Goal: Task Accomplishment & Management: Use online tool/utility

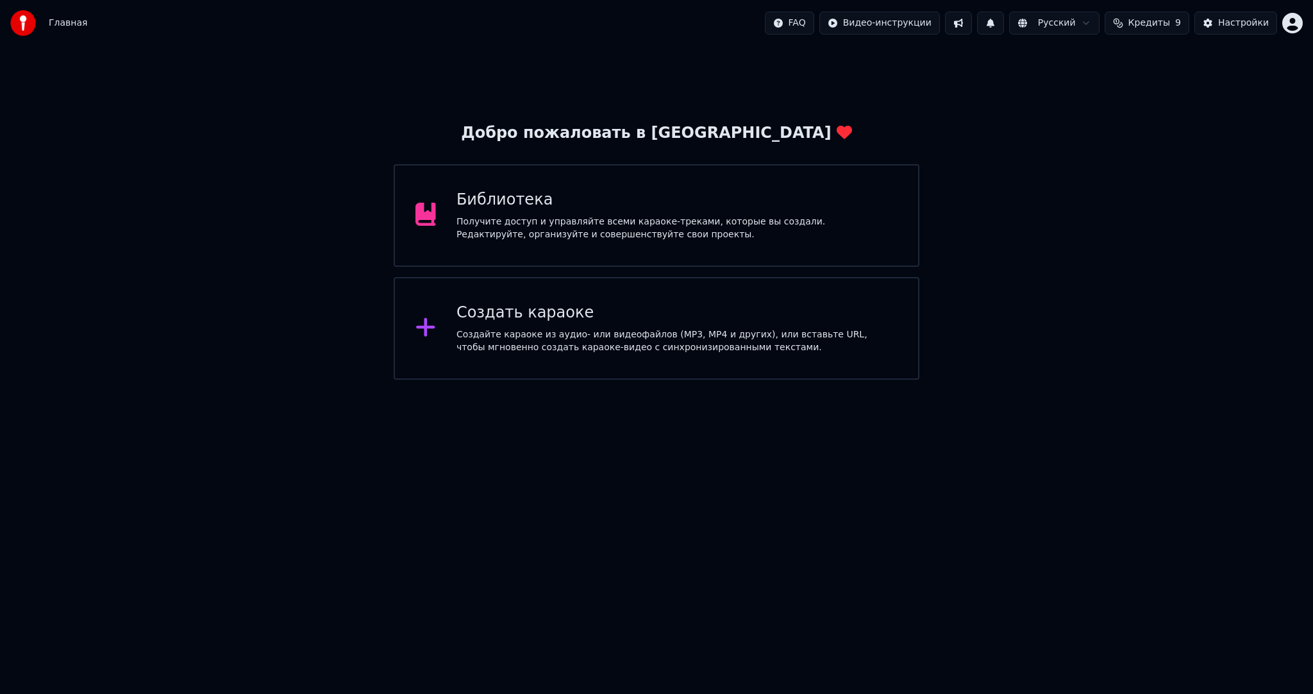
click at [482, 322] on div "Создать караоке" at bounding box center [677, 313] width 441 height 21
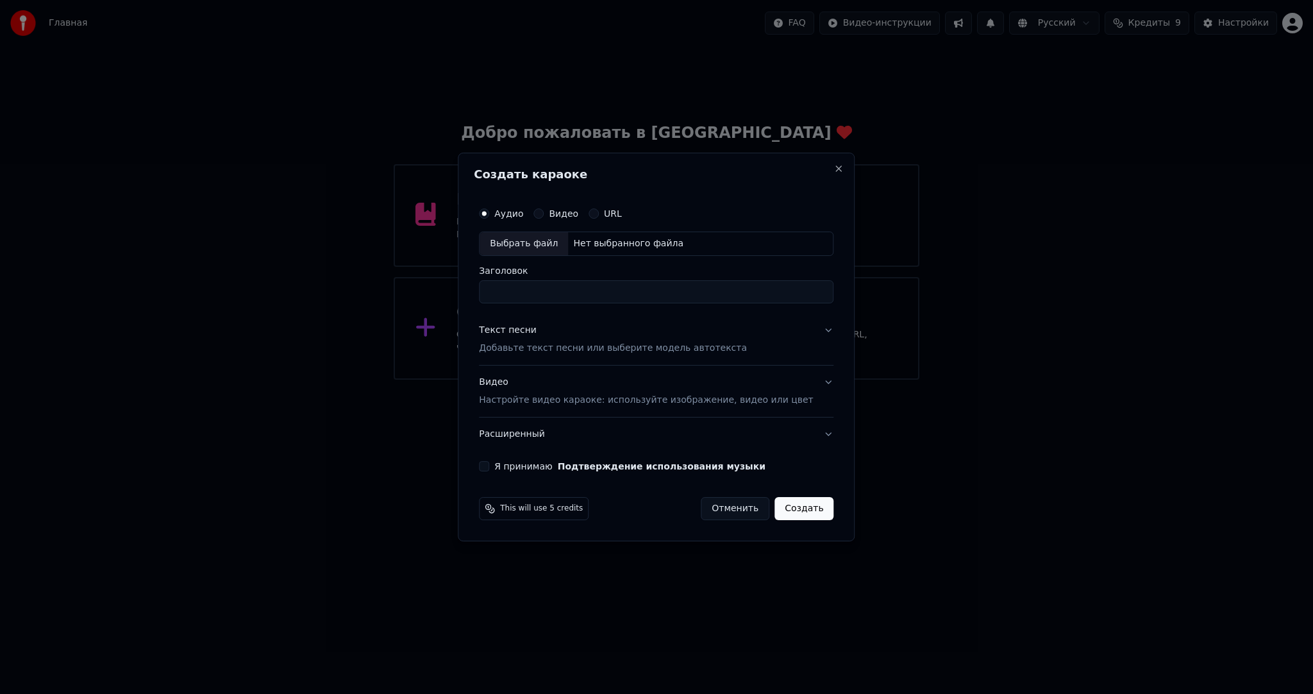
click at [532, 245] on div "Выбрать файл" at bounding box center [524, 243] width 88 height 23
type input "**********"
click at [528, 349] on p "Добавьте текст песни или выберите модель автотекста" at bounding box center [613, 348] width 268 height 13
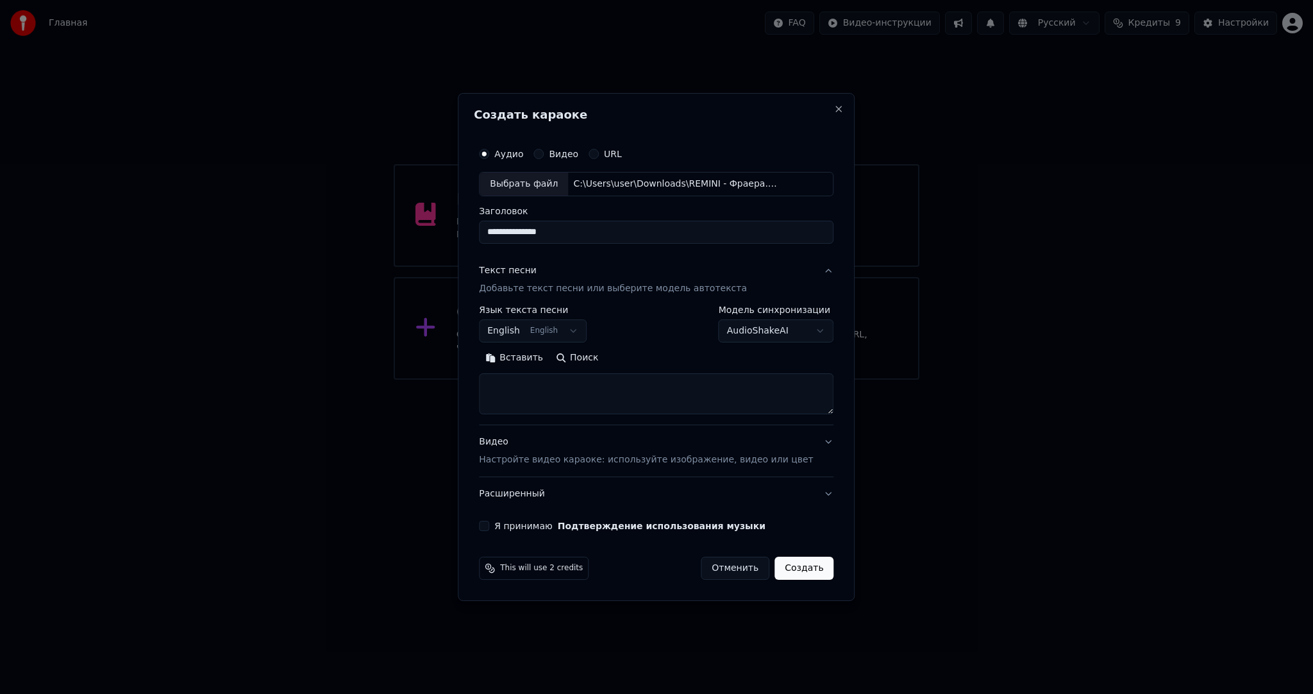
click at [532, 323] on body "**********" at bounding box center [656, 190] width 1313 height 380
select select "**"
click at [548, 400] on textarea at bounding box center [656, 393] width 355 height 41
paste textarea "**********"
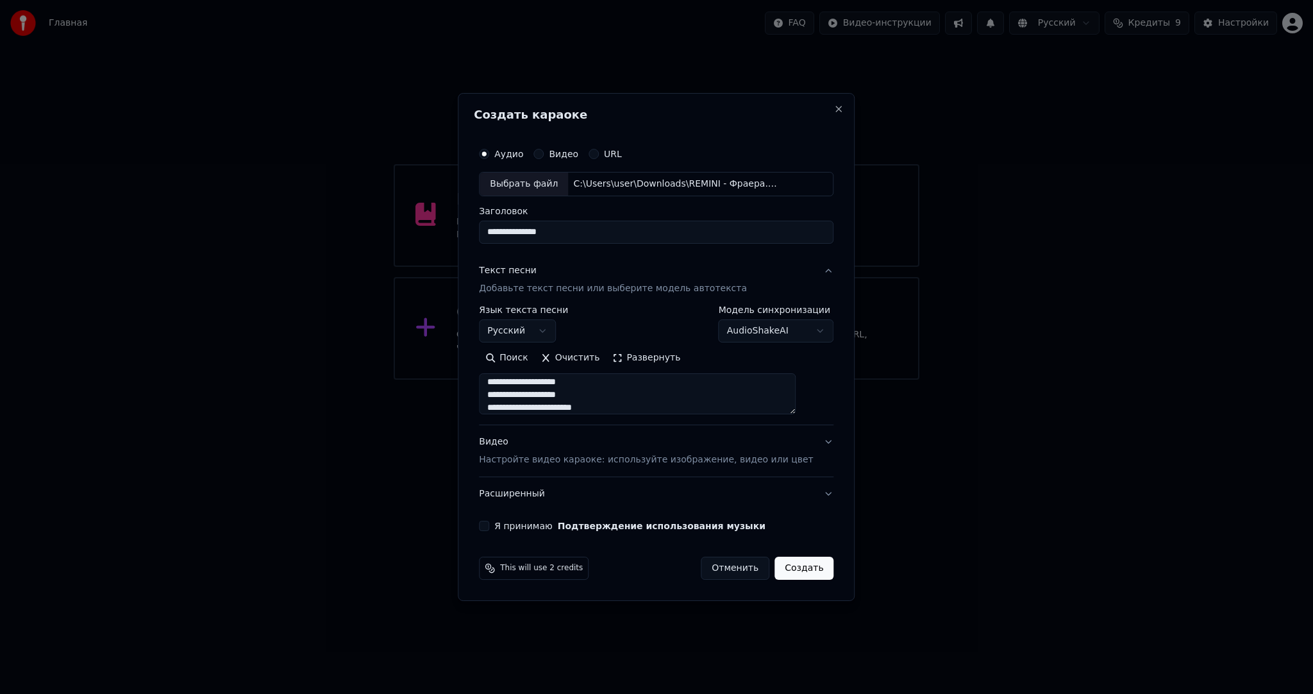
scroll to position [918, 0]
type textarea "**********"
drag, startPoint x: 513, startPoint y: 523, endPoint x: 505, endPoint y: 523, distance: 7.7
click at [510, 523] on div "Я принимаю Подтверждение использования музыки" at bounding box center [656, 526] width 355 height 10
click at [489, 523] on button "Я принимаю Подтверждение использования музыки" at bounding box center [484, 526] width 10 height 10
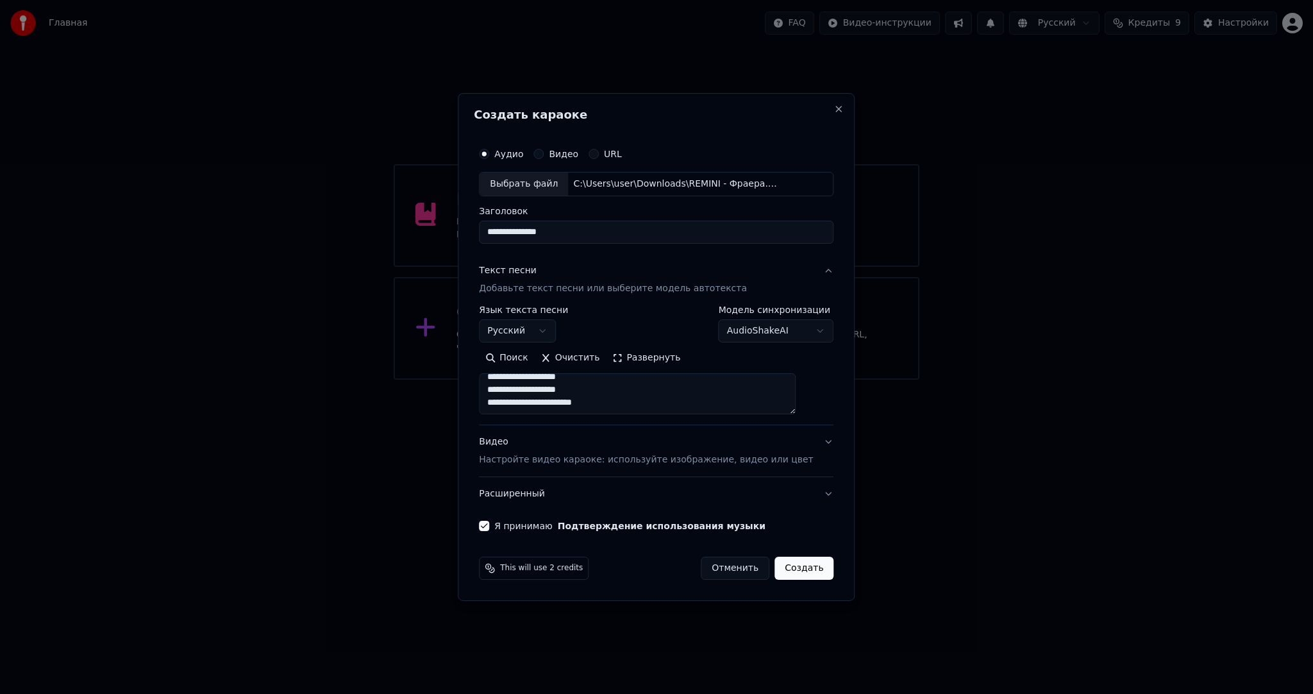
click at [788, 569] on button "Создать" at bounding box center [804, 568] width 59 height 23
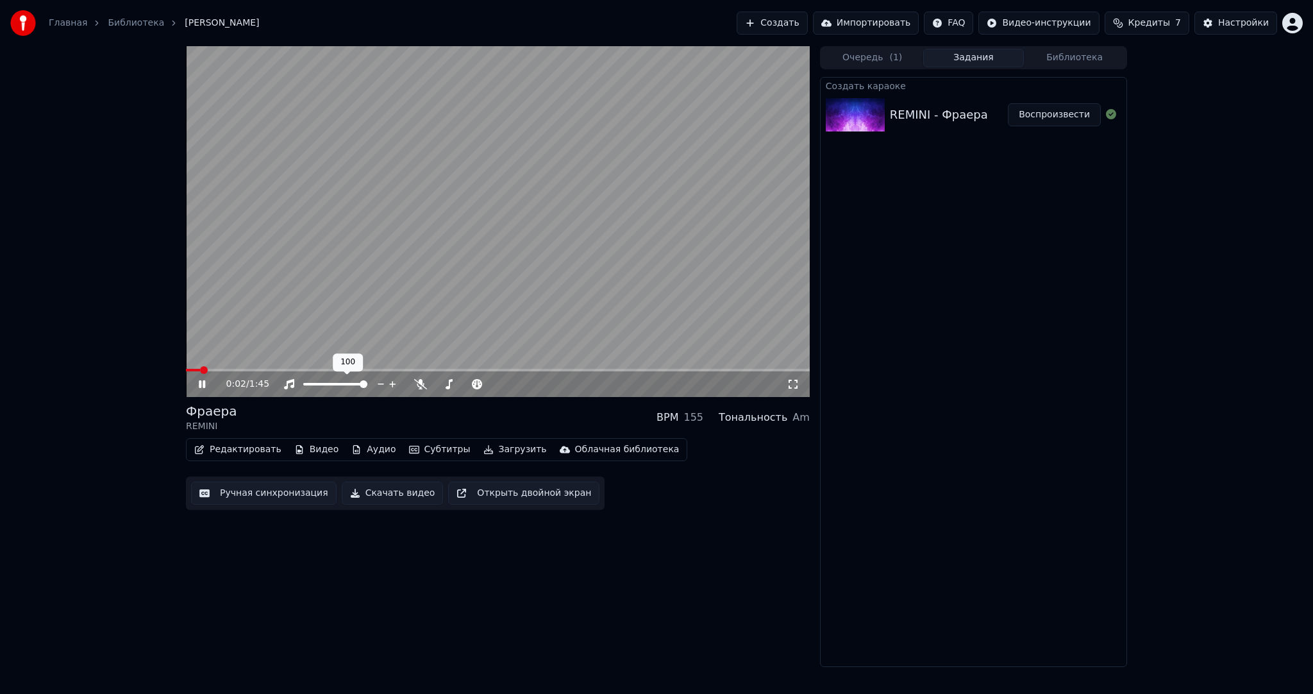
click at [383, 273] on video at bounding box center [498, 221] width 624 height 351
click at [422, 441] on button "Субтитры" at bounding box center [440, 450] width 72 height 18
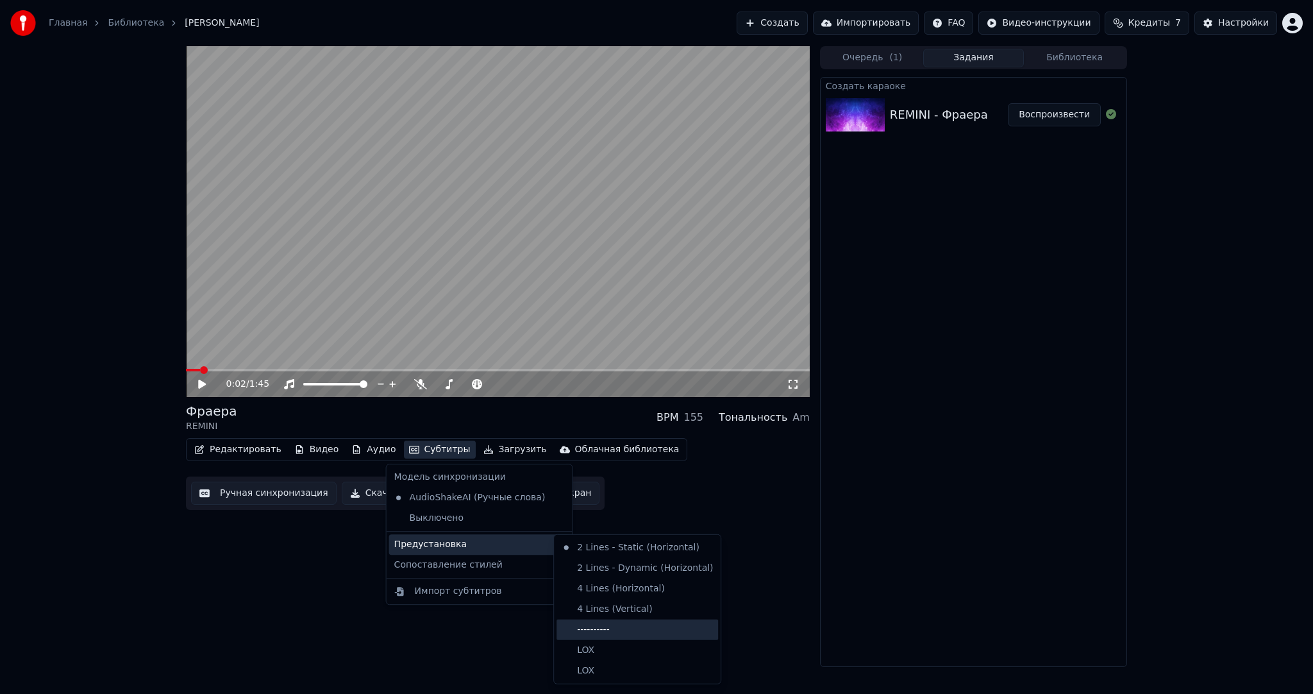
click at [609, 621] on div "----------" at bounding box center [638, 629] width 162 height 21
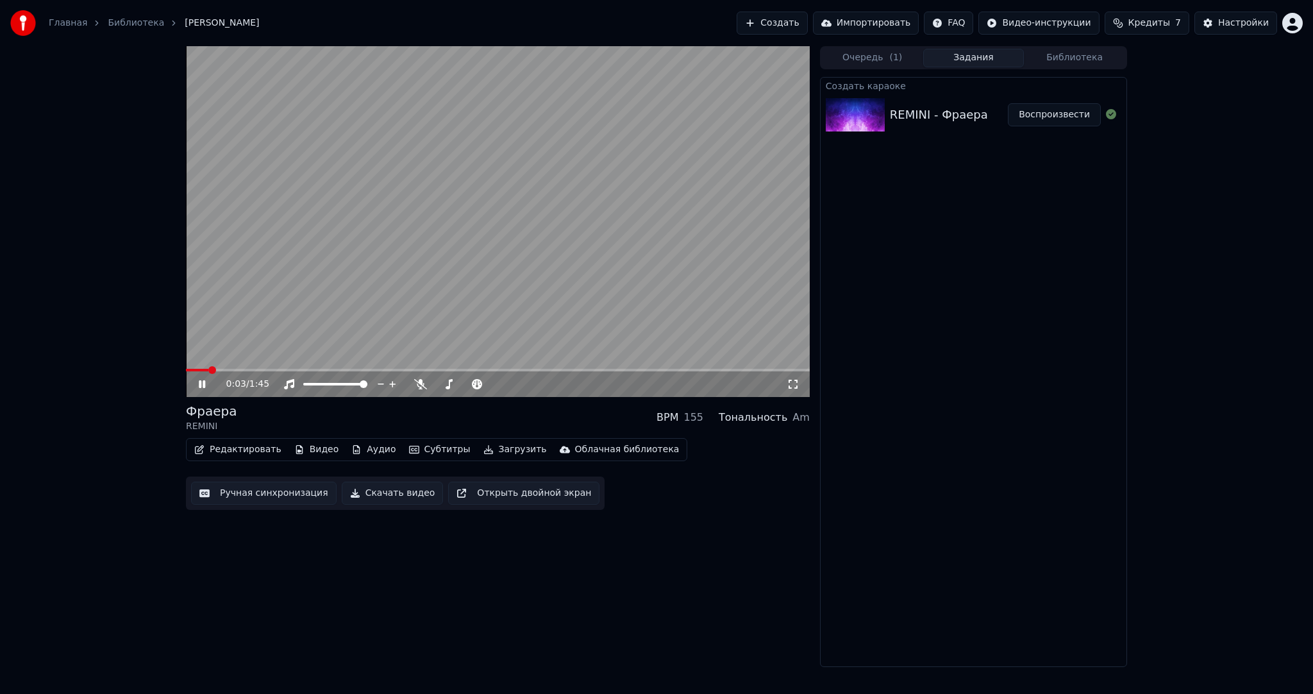
click at [290, 498] on div "0:03 / 1:45 Фраера REMINI BPM 155 Тональность Am Редактировать Видео Аудио Субт…" at bounding box center [498, 356] width 624 height 621
click at [290, 497] on button "Ручная синхронизация" at bounding box center [264, 493] width 146 height 23
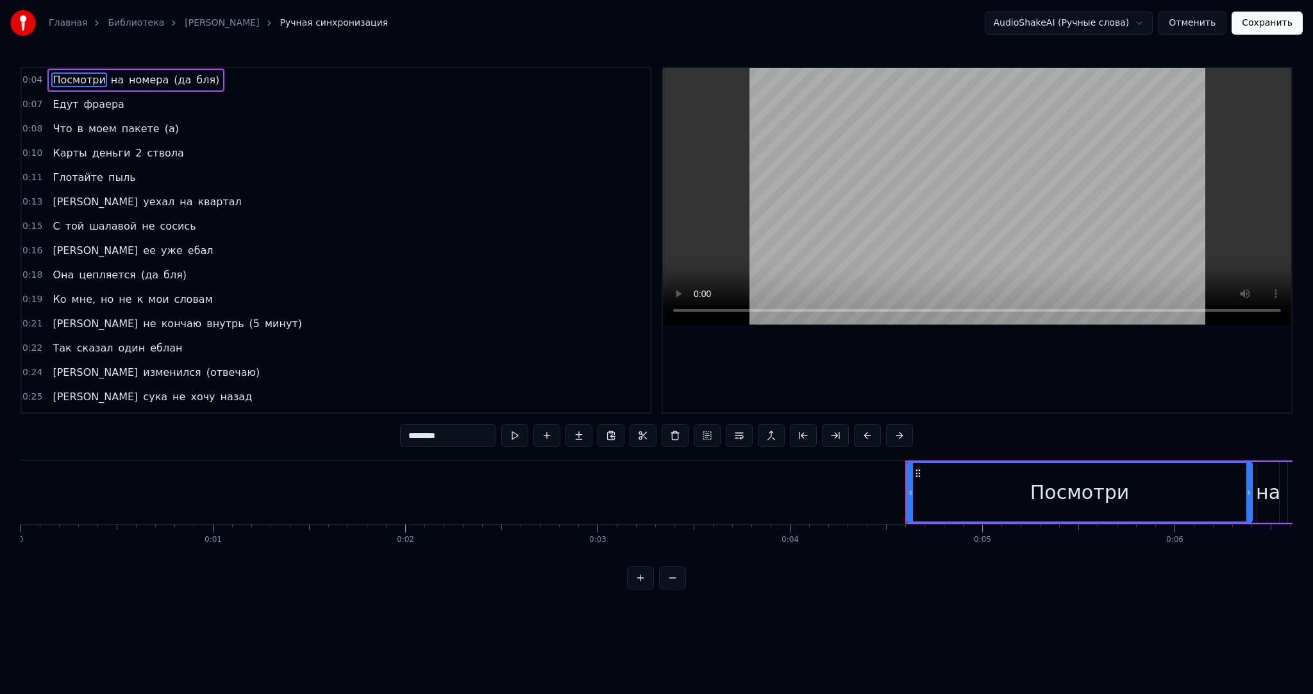
drag, startPoint x: 462, startPoint y: 493, endPoint x: 538, endPoint y: 495, distance: 76.3
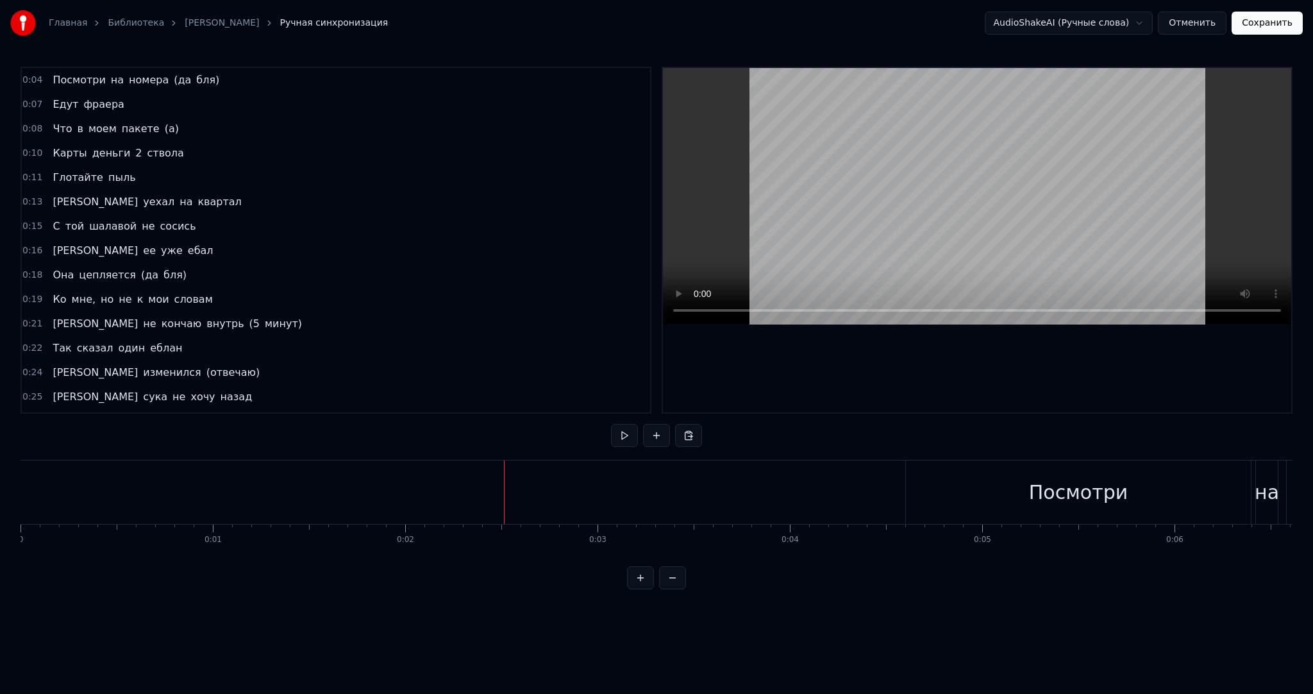
click at [623, 431] on button at bounding box center [624, 435] width 27 height 23
click at [972, 478] on div "Посмотри" at bounding box center [1078, 491] width 345 height 63
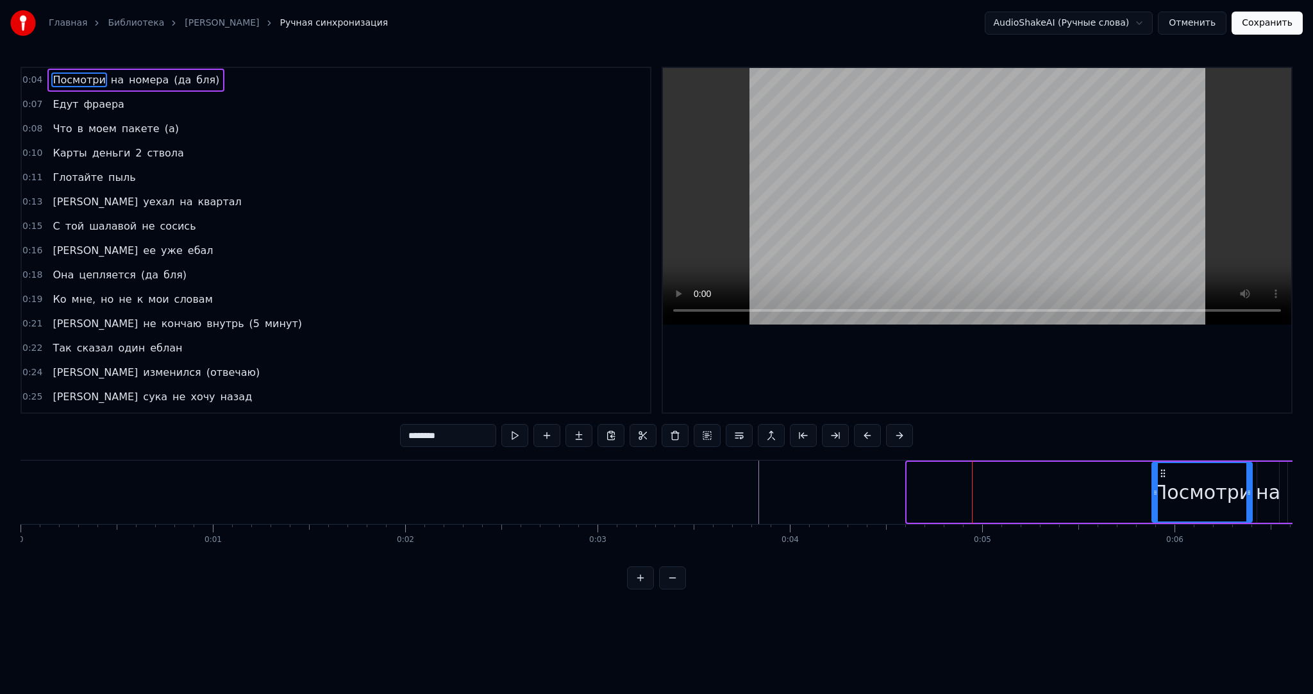
drag, startPoint x: 909, startPoint y: 490, endPoint x: 1154, endPoint y: 491, distance: 245.0
click at [1154, 491] on icon at bounding box center [1155, 492] width 5 height 10
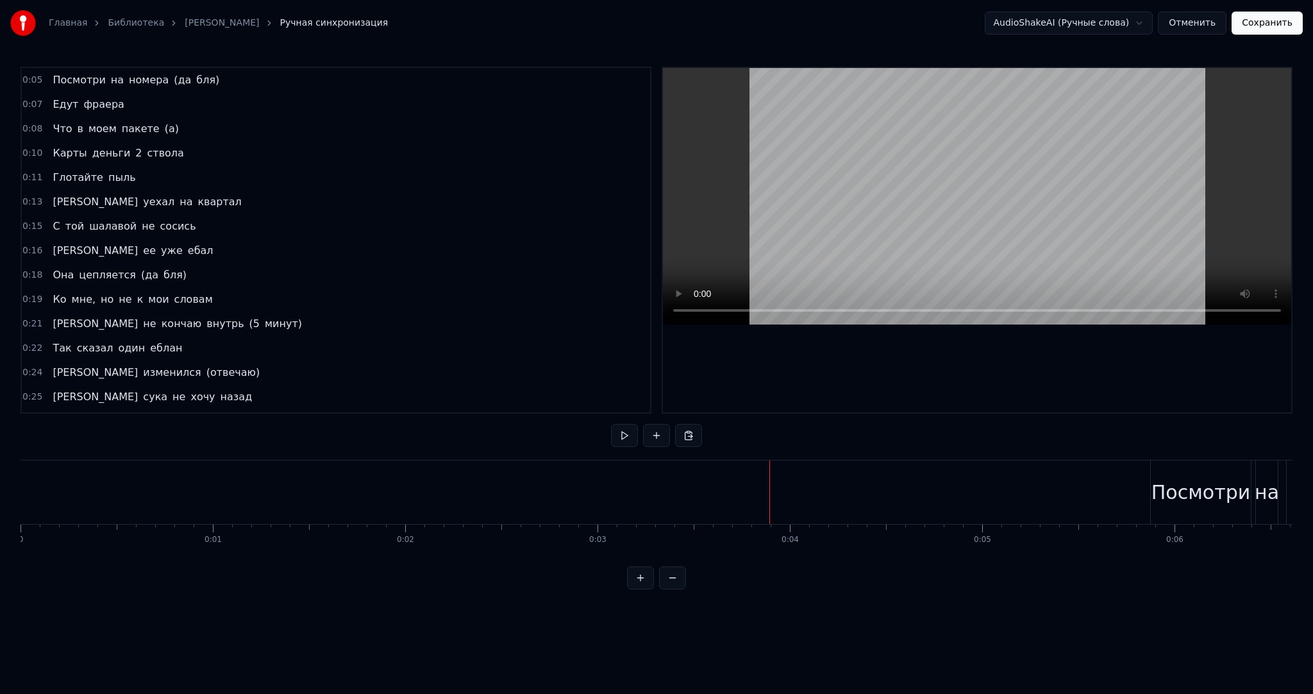
click at [619, 432] on button at bounding box center [624, 435] width 27 height 23
click at [653, 434] on button at bounding box center [656, 435] width 27 height 23
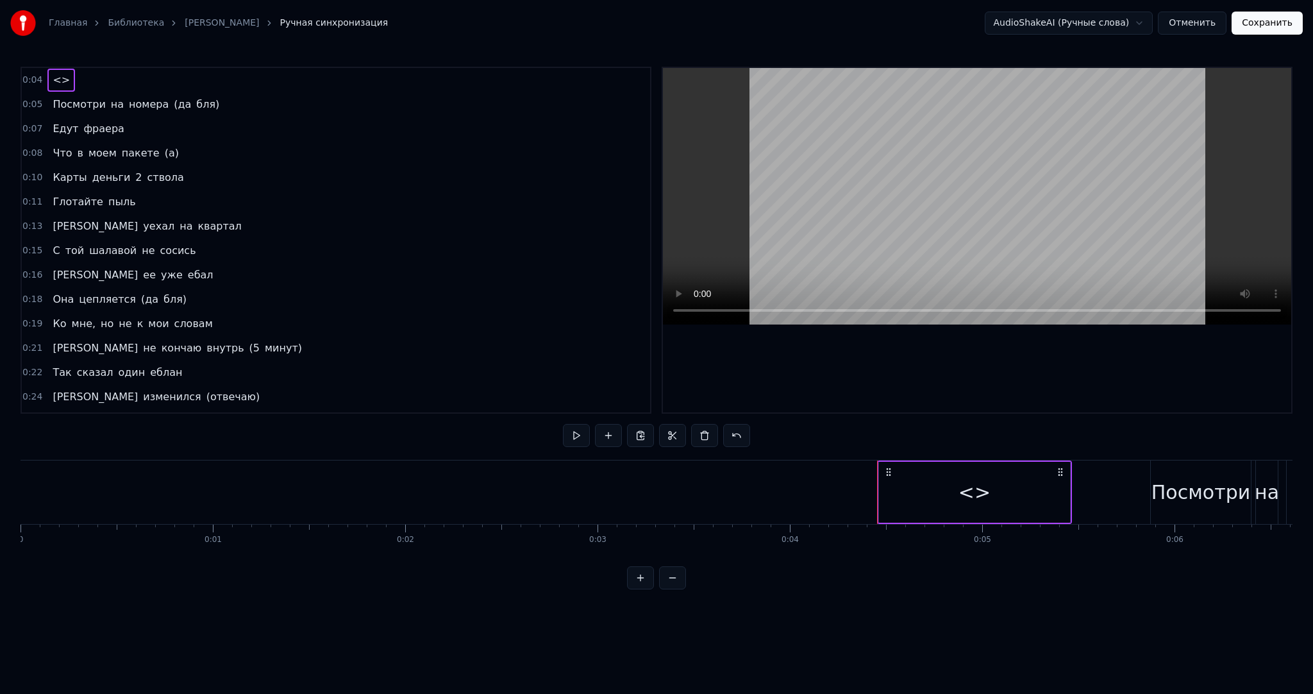
drag, startPoint x: 946, startPoint y: 487, endPoint x: 897, endPoint y: 483, distance: 49.6
click at [944, 487] on div "<>" at bounding box center [974, 492] width 191 height 61
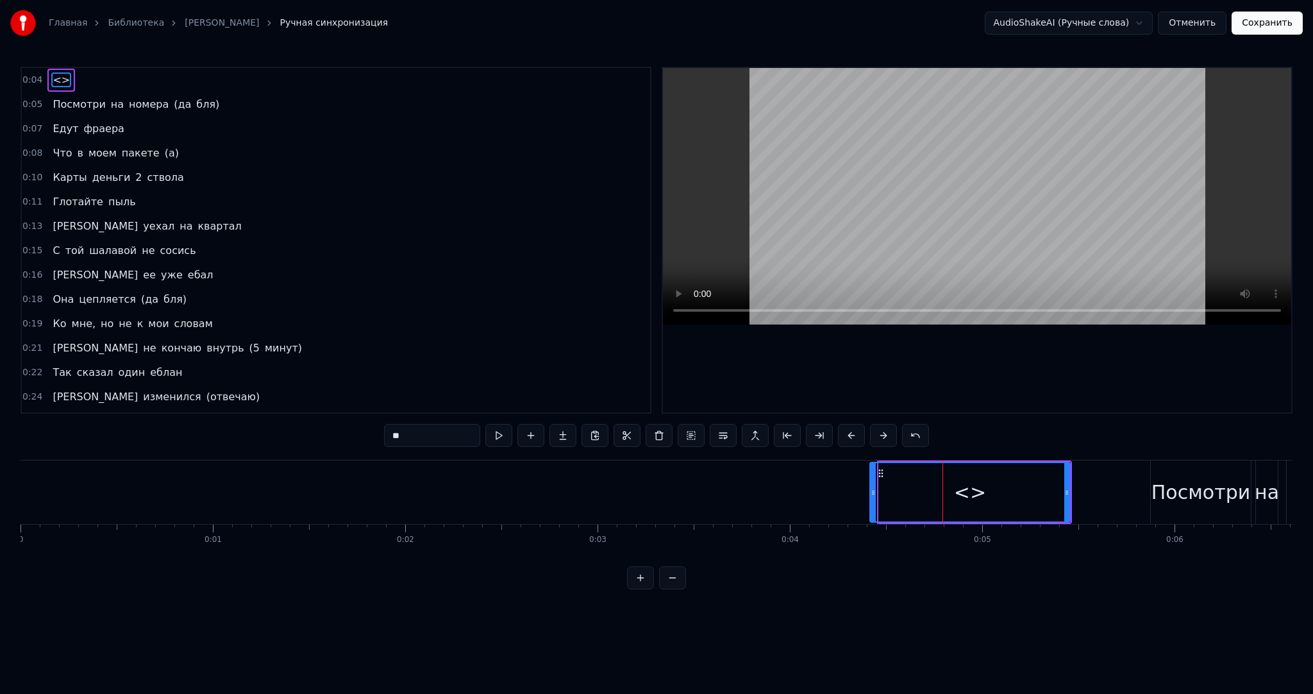
click at [872, 482] on div at bounding box center [873, 492] width 5 height 58
drag, startPoint x: 1068, startPoint y: 501, endPoint x: 876, endPoint y: 500, distance: 192.4
click at [944, 503] on div at bounding box center [946, 492] width 5 height 58
drag, startPoint x: 430, startPoint y: 441, endPoint x: 308, endPoint y: 425, distance: 122.9
click at [312, 431] on div "0:04 <> 0:05 Посмотри на номера (да бля) 0:07 Едут фраера 0:08 Что в моем пакет…" at bounding box center [657, 328] width 1272 height 523
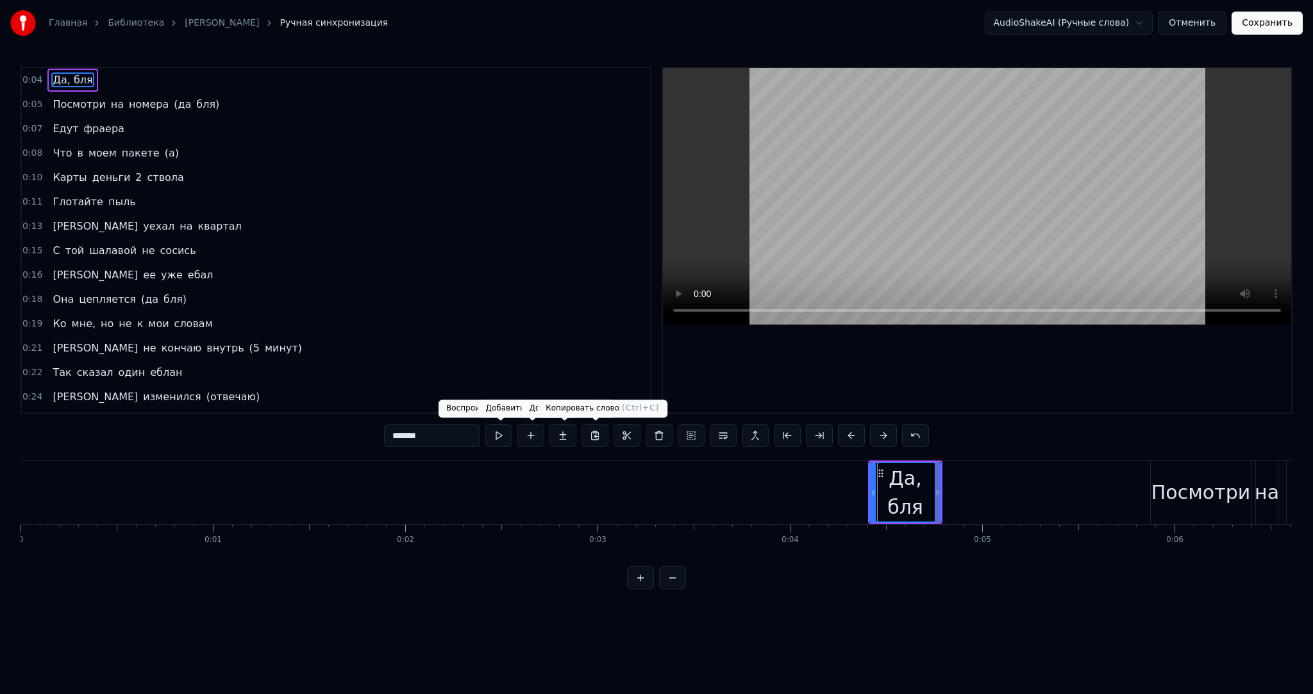
type input "*******"
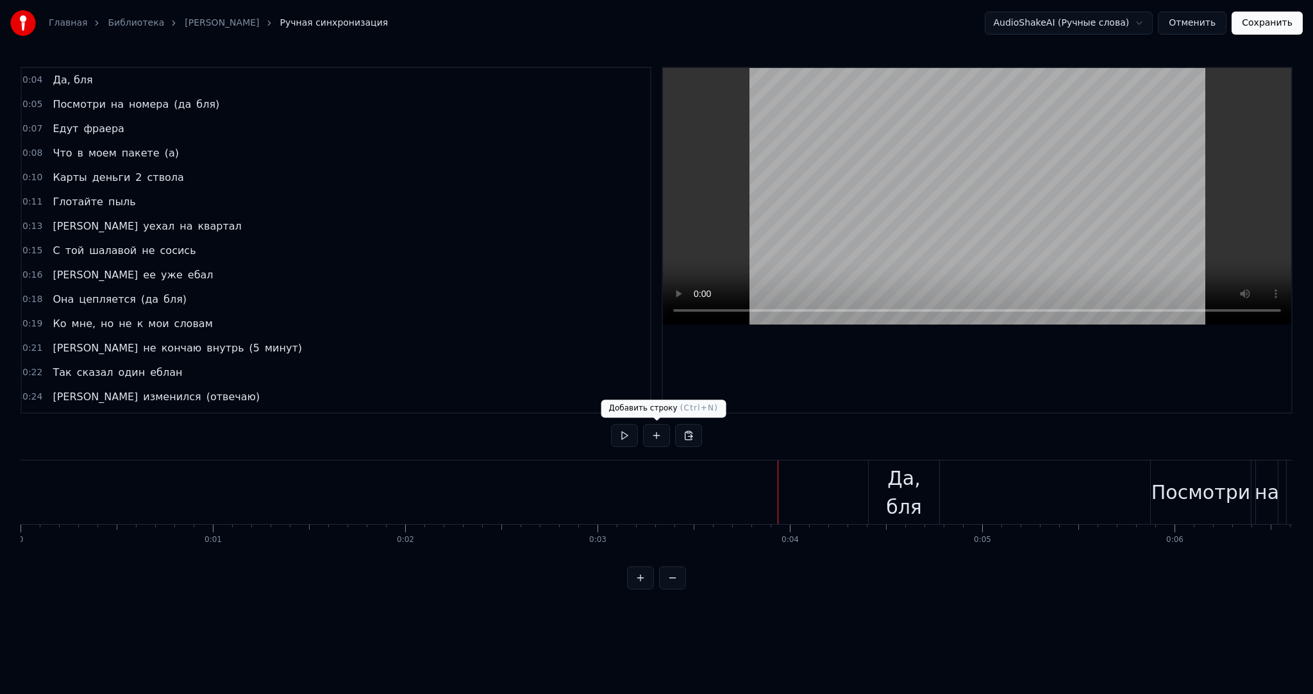
click at [632, 435] on button at bounding box center [624, 435] width 27 height 23
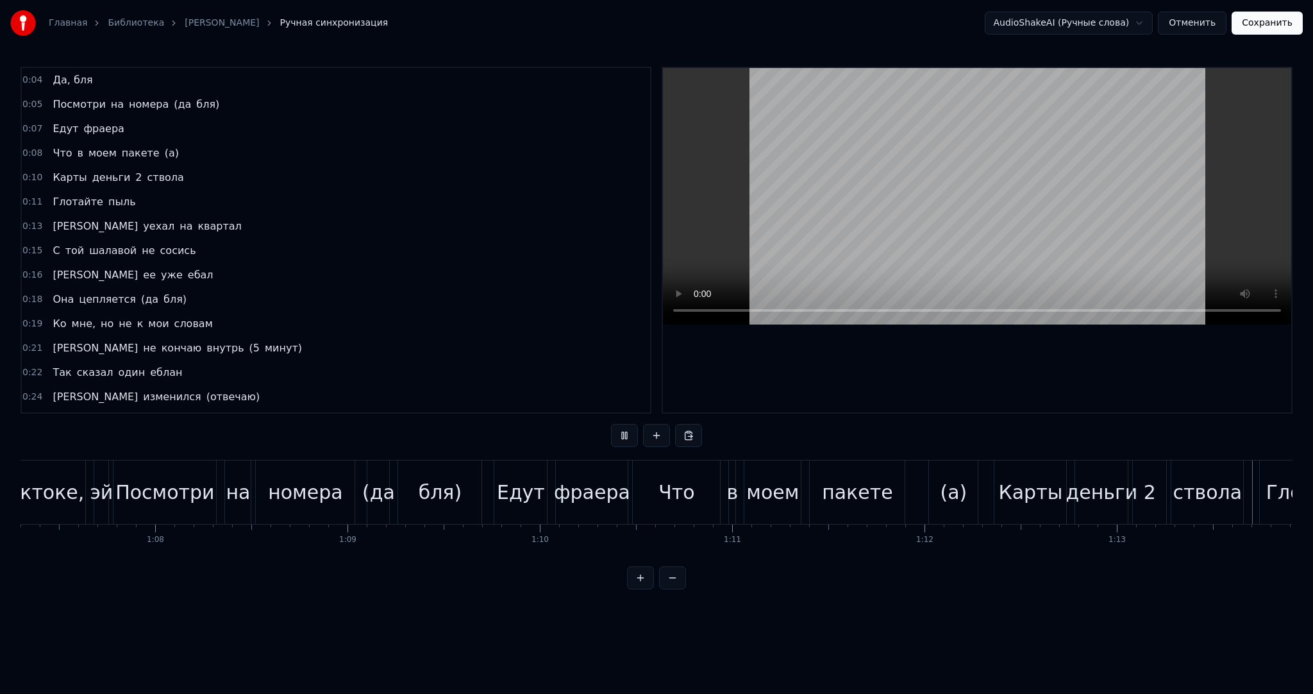
scroll to position [0, 14121]
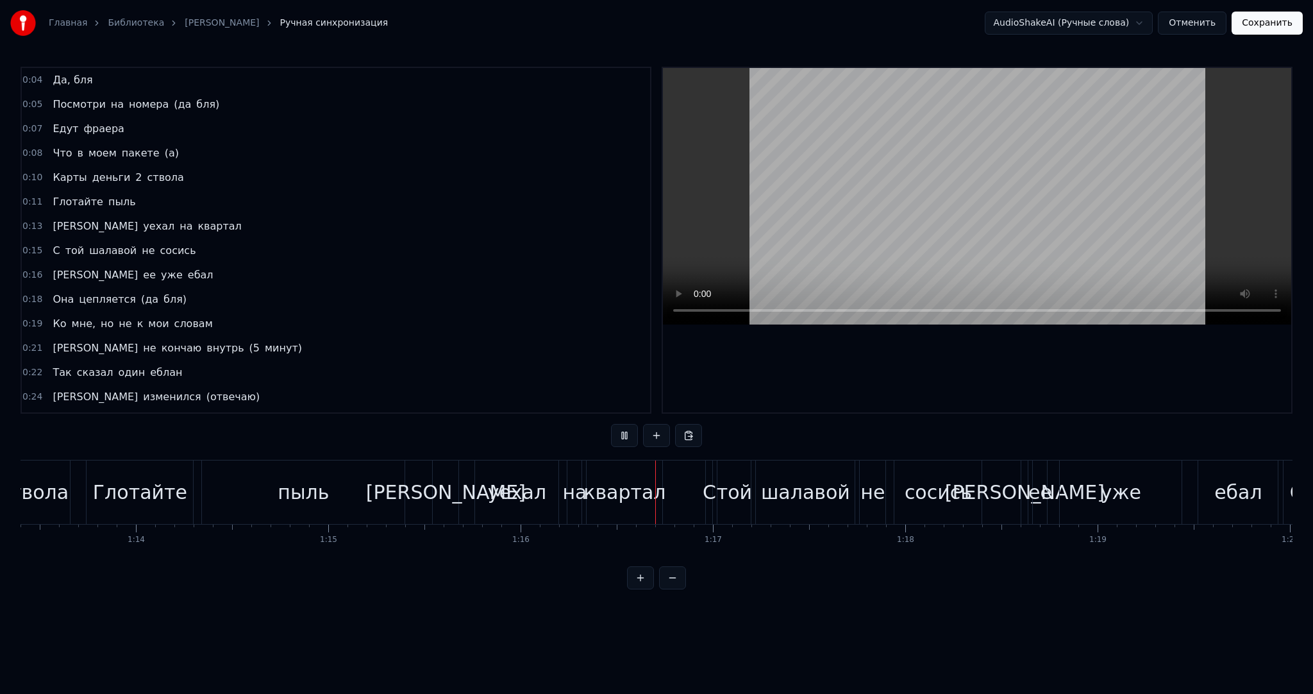
click at [356, 469] on div "пыль" at bounding box center [303, 491] width 203 height 63
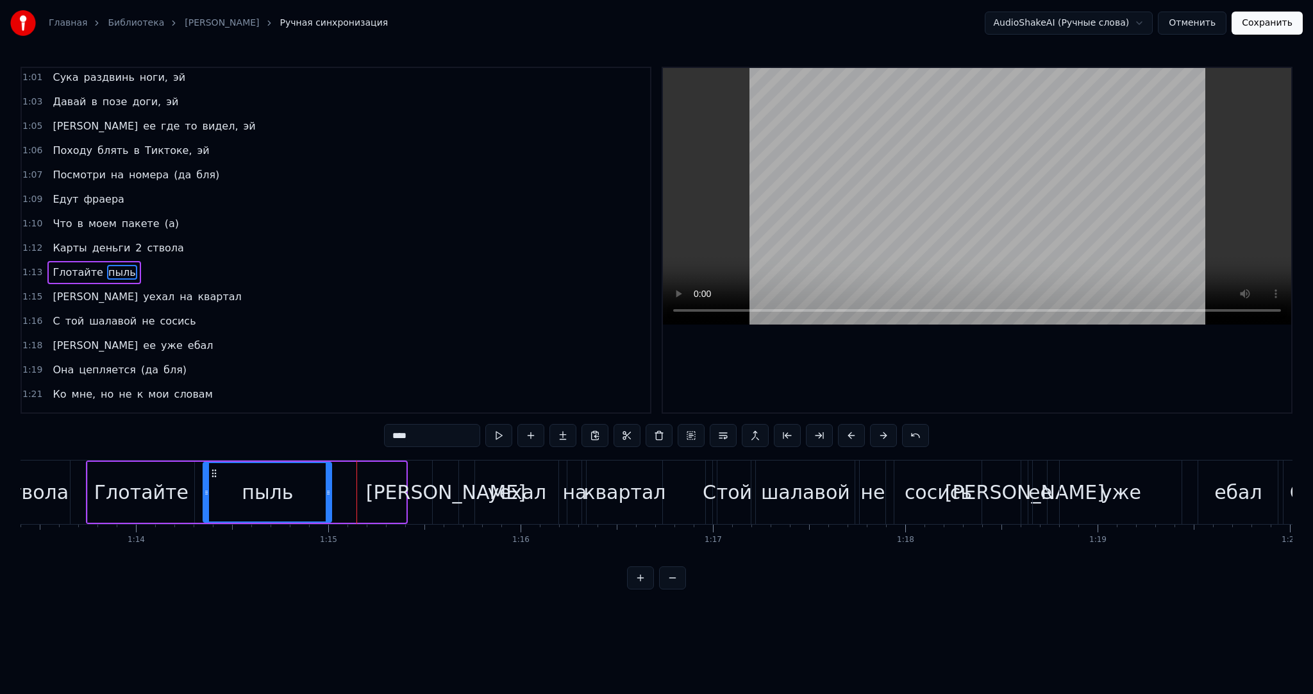
drag, startPoint x: 401, startPoint y: 494, endPoint x: 325, endPoint y: 491, distance: 76.4
click at [326, 493] on icon at bounding box center [328, 492] width 5 height 10
click at [500, 441] on button at bounding box center [498, 435] width 27 height 23
drag, startPoint x: 326, startPoint y: 498, endPoint x: 314, endPoint y: 498, distance: 11.5
click at [321, 498] on div at bounding box center [323, 492] width 5 height 58
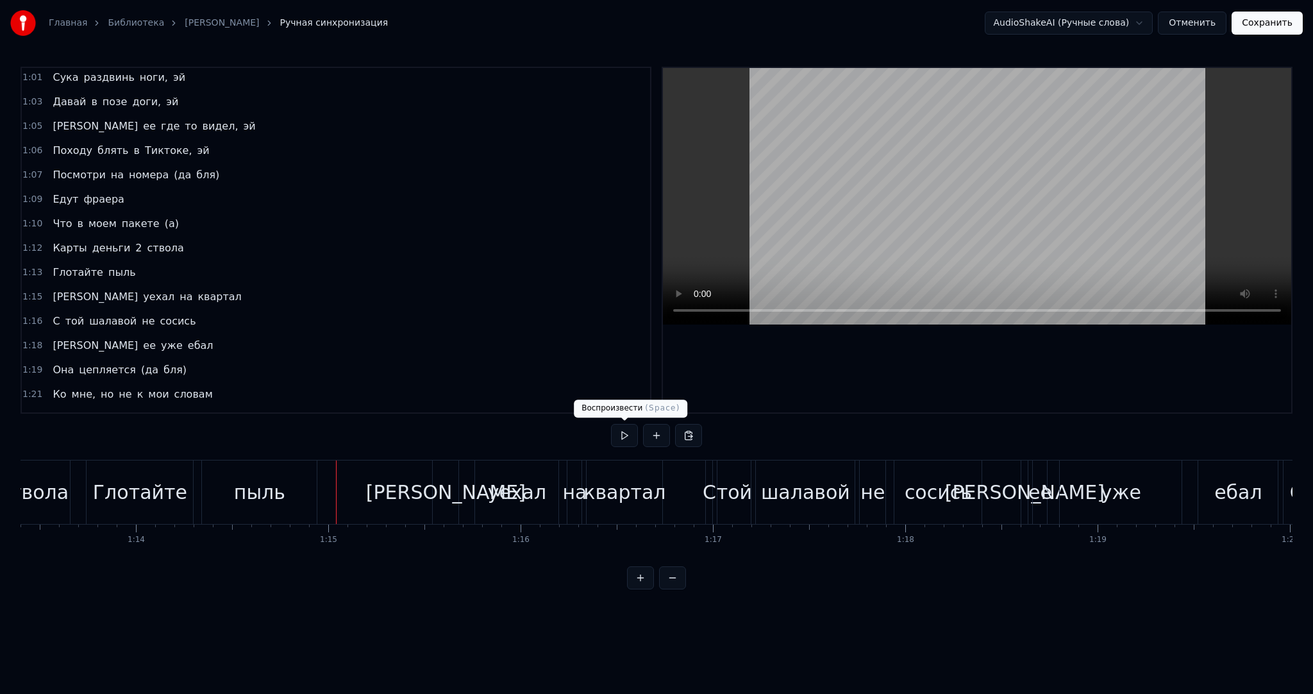
click at [627, 432] on button at bounding box center [624, 435] width 27 height 23
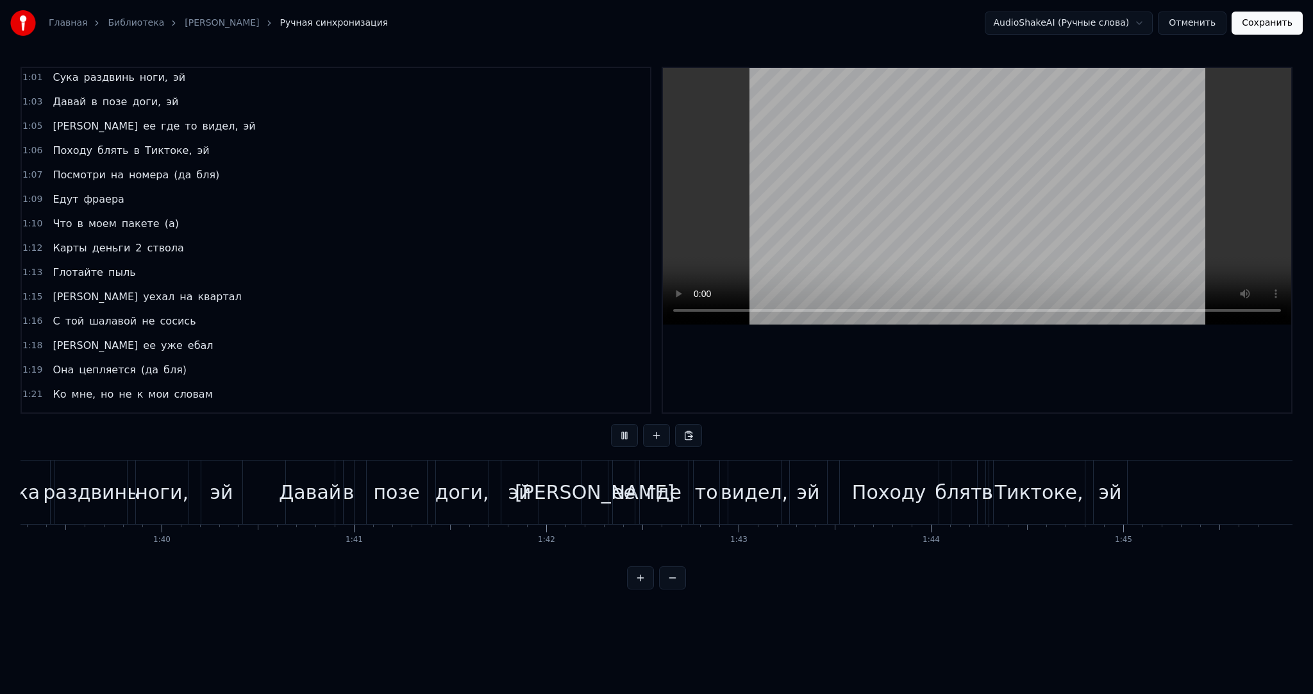
scroll to position [0, 19099]
click at [1266, 23] on button "Сохранить" at bounding box center [1267, 23] width 71 height 23
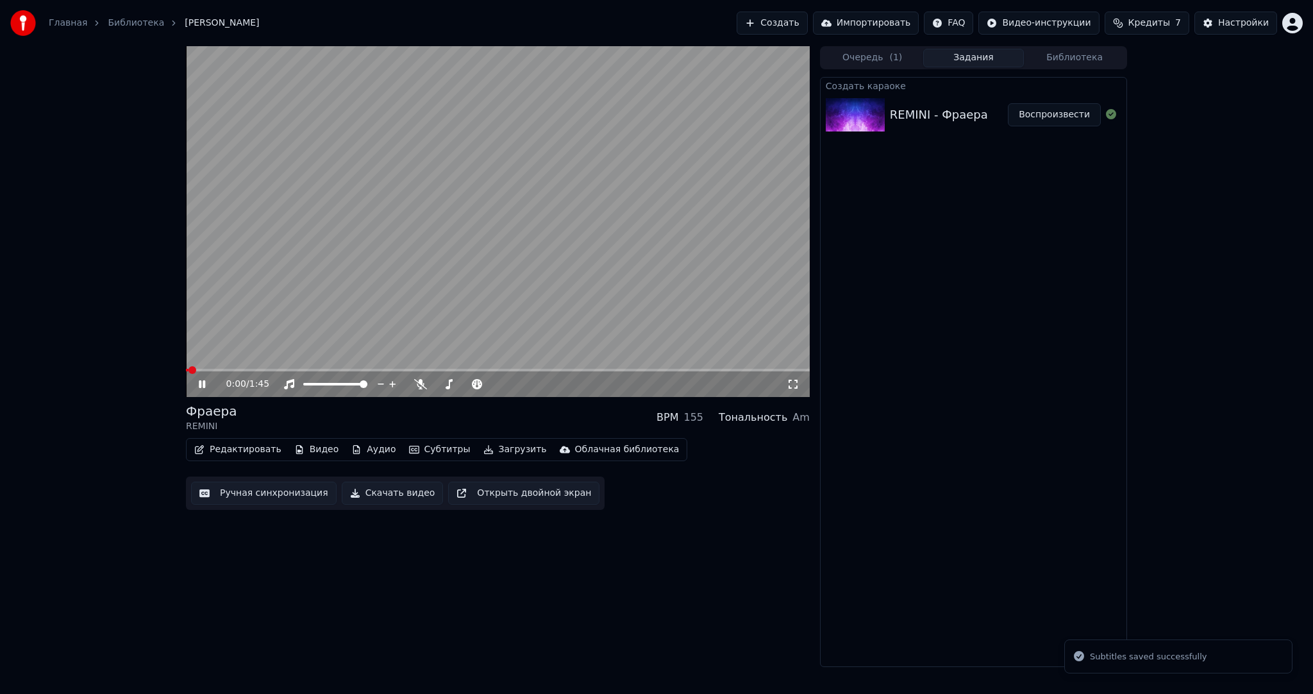
click at [507, 274] on video at bounding box center [498, 221] width 624 height 351
click at [503, 290] on video at bounding box center [498, 221] width 624 height 351
click at [414, 288] on video at bounding box center [498, 221] width 624 height 351
click at [493, 449] on button "Загрузить" at bounding box center [515, 450] width 74 height 18
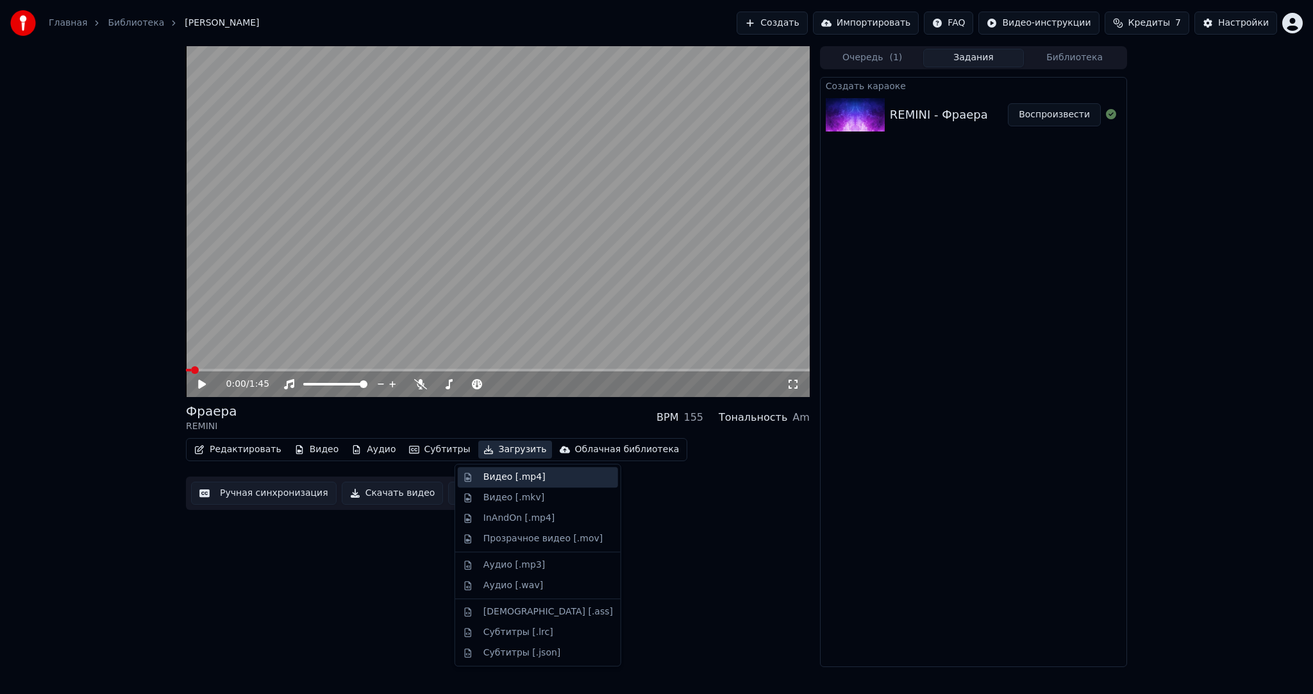
drag, startPoint x: 493, startPoint y: 471, endPoint x: 451, endPoint y: 454, distance: 45.1
click at [494, 472] on div "Видео [.mp4]" at bounding box center [515, 477] width 62 height 13
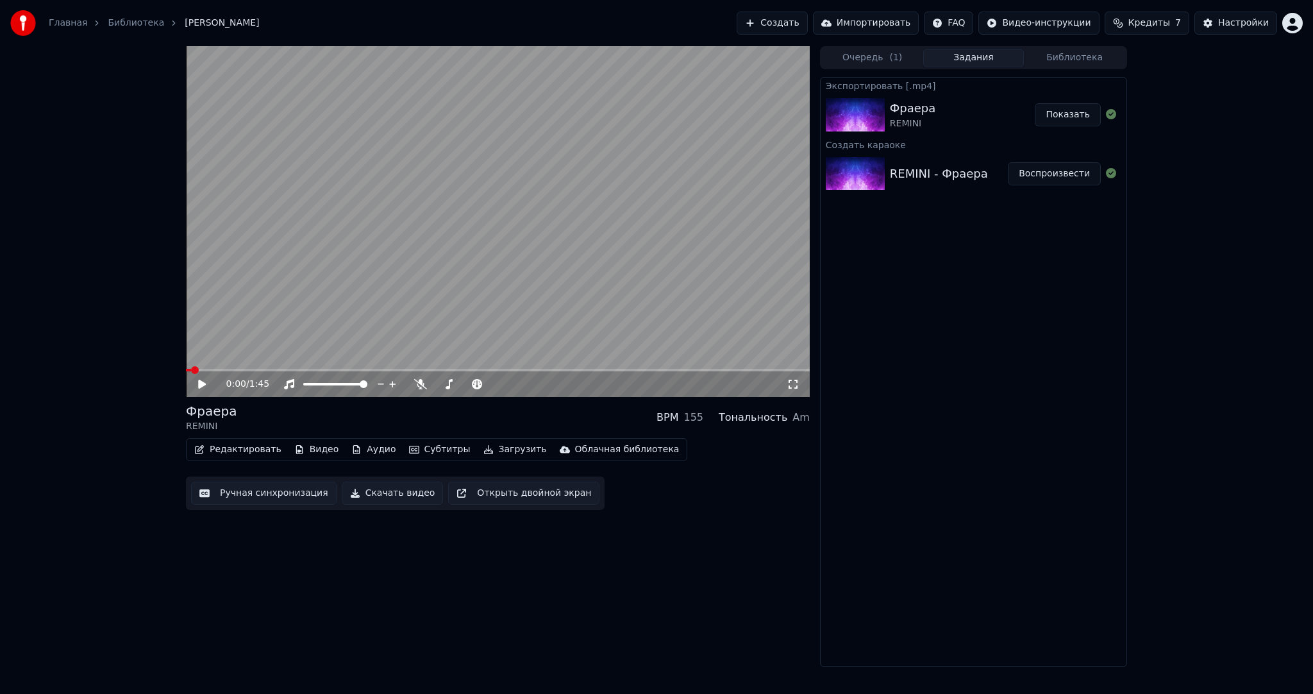
click at [807, 24] on button "Создать" at bounding box center [772, 23] width 71 height 23
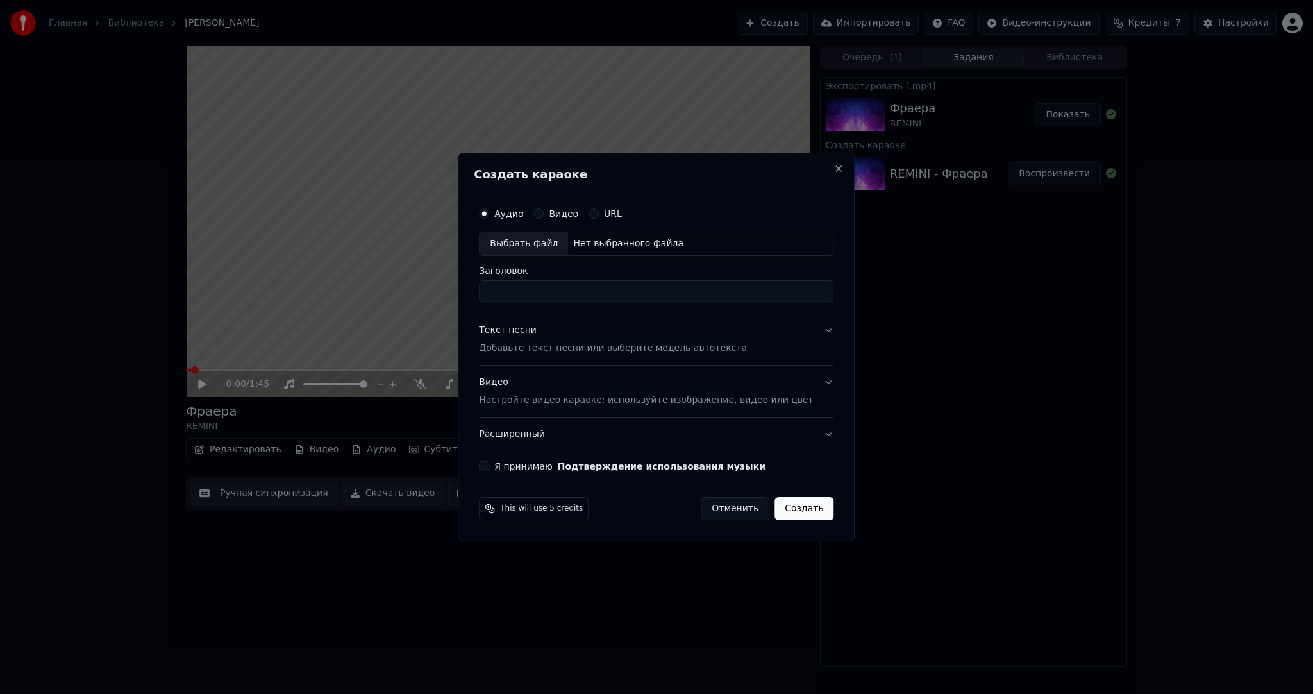
click at [519, 241] on div "Выбрать файл" at bounding box center [524, 243] width 88 height 23
drag, startPoint x: 711, startPoint y: 298, endPoint x: 608, endPoint y: 301, distance: 102.6
click at [608, 301] on input "**********" at bounding box center [656, 291] width 355 height 23
type input "**********"
click at [563, 351] on p "Добавьте текст песни или выберите модель автотекста" at bounding box center [613, 348] width 268 height 13
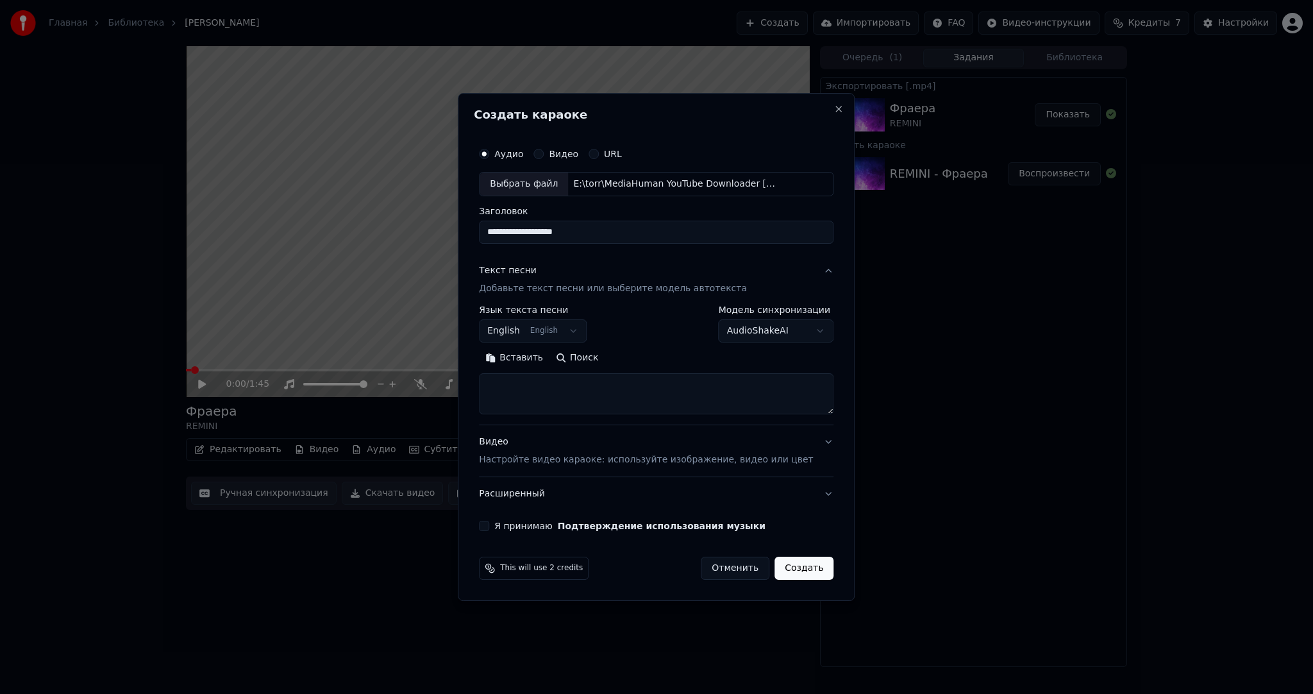
drag, startPoint x: 545, startPoint y: 313, endPoint x: 544, endPoint y: 329, distance: 16.0
click at [546, 314] on label "Язык текста песни" at bounding box center [533, 309] width 108 height 9
click at [544, 330] on body "**********" at bounding box center [656, 347] width 1313 height 694
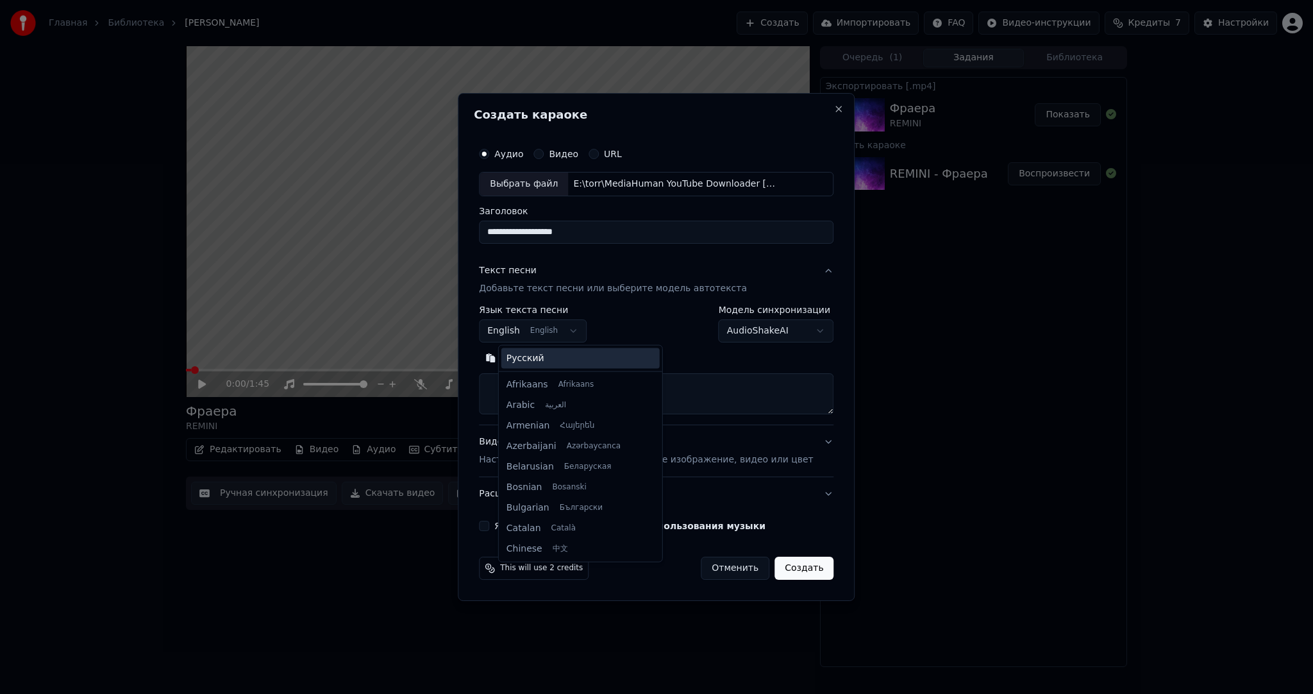
scroll to position [103, 0]
select select "**"
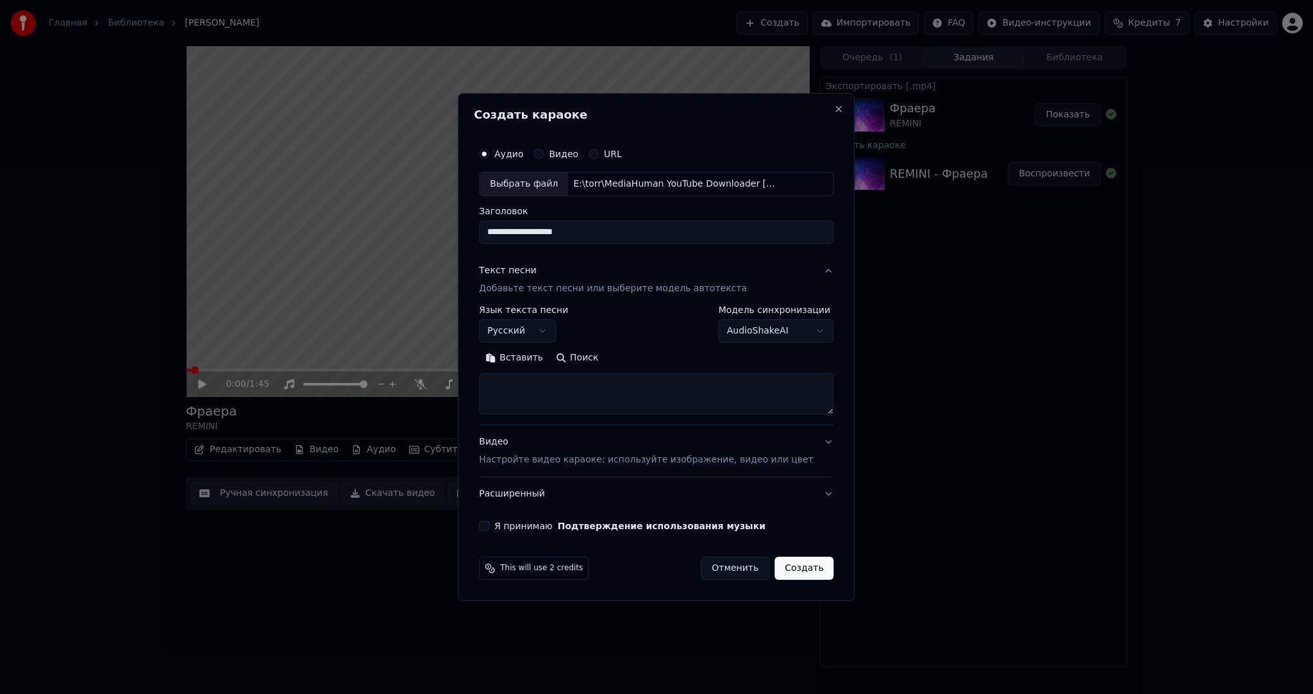
click at [557, 389] on textarea at bounding box center [656, 393] width 355 height 41
click at [541, 358] on button "Вставить" at bounding box center [514, 358] width 71 height 21
click at [532, 465] on p "Настройте видео караоке: используйте изображение, видео или цвет" at bounding box center [646, 459] width 334 height 13
type textarea "**********"
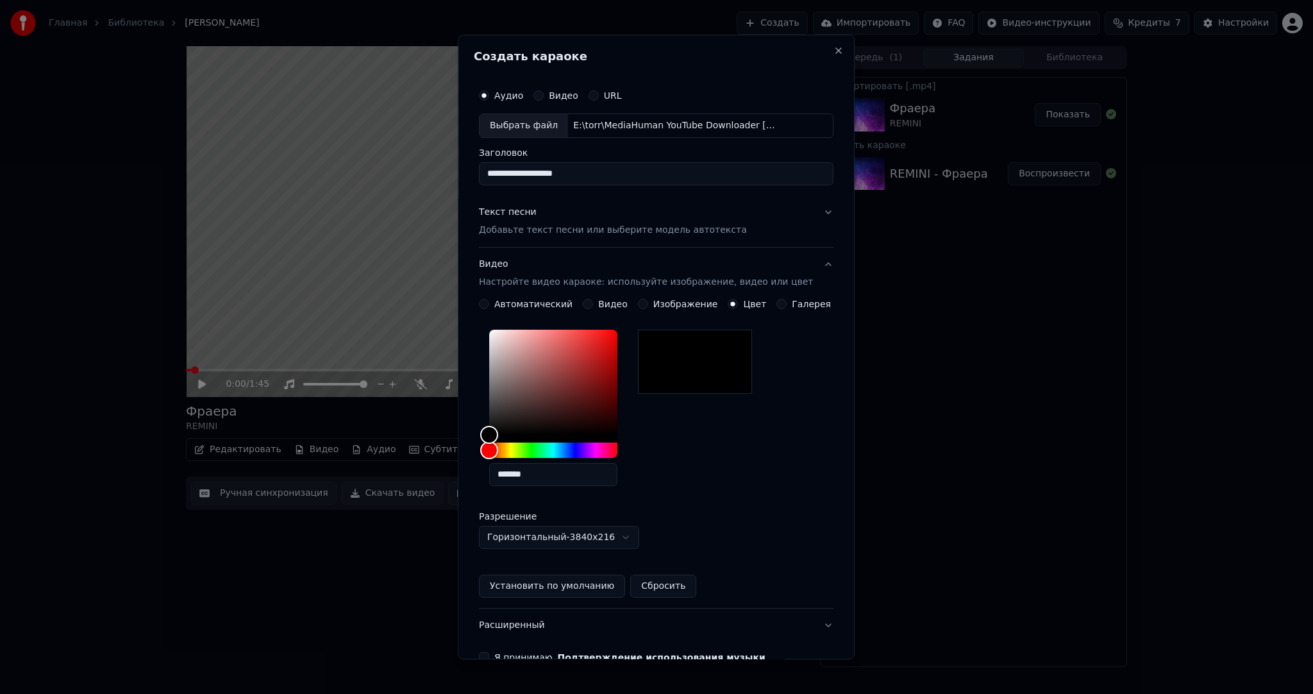
click at [593, 302] on button "Видео" at bounding box center [588, 304] width 10 height 10
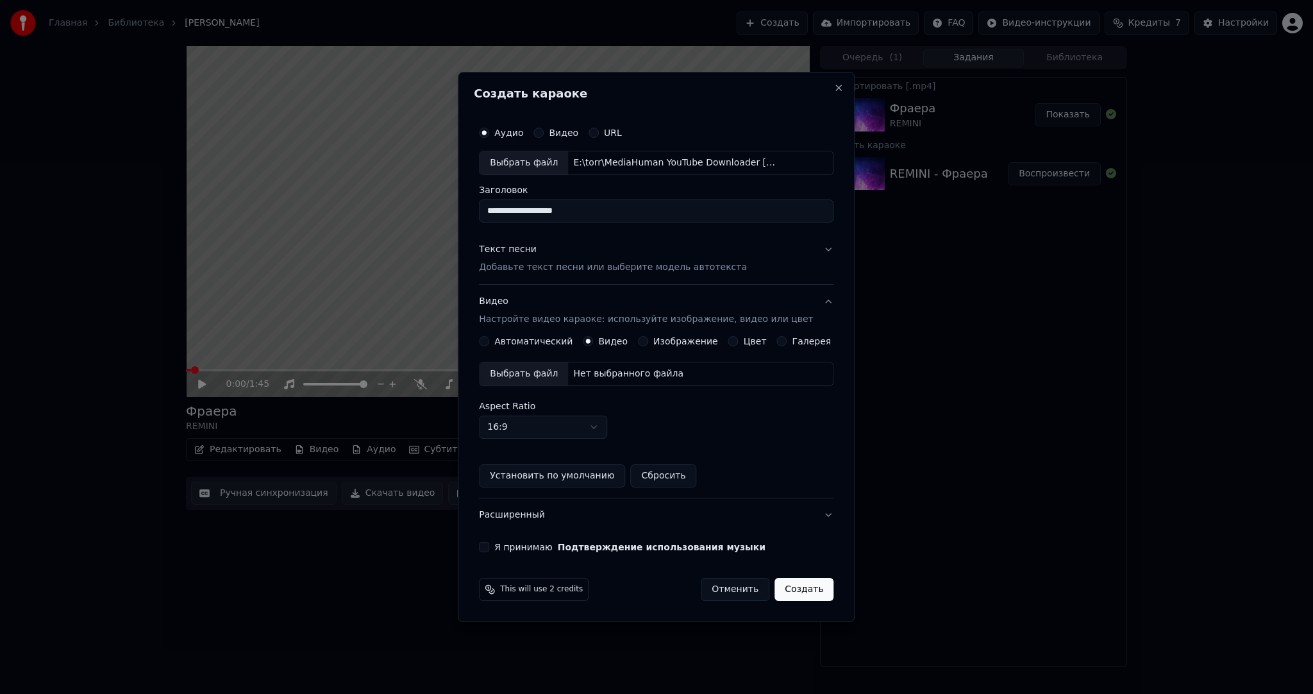
click at [553, 364] on div "Выбрать файл" at bounding box center [524, 373] width 88 height 23
click at [489, 543] on button "Я принимаю Подтверждение использования музыки" at bounding box center [484, 547] width 10 height 10
click at [803, 588] on button "Создать" at bounding box center [804, 589] width 59 height 23
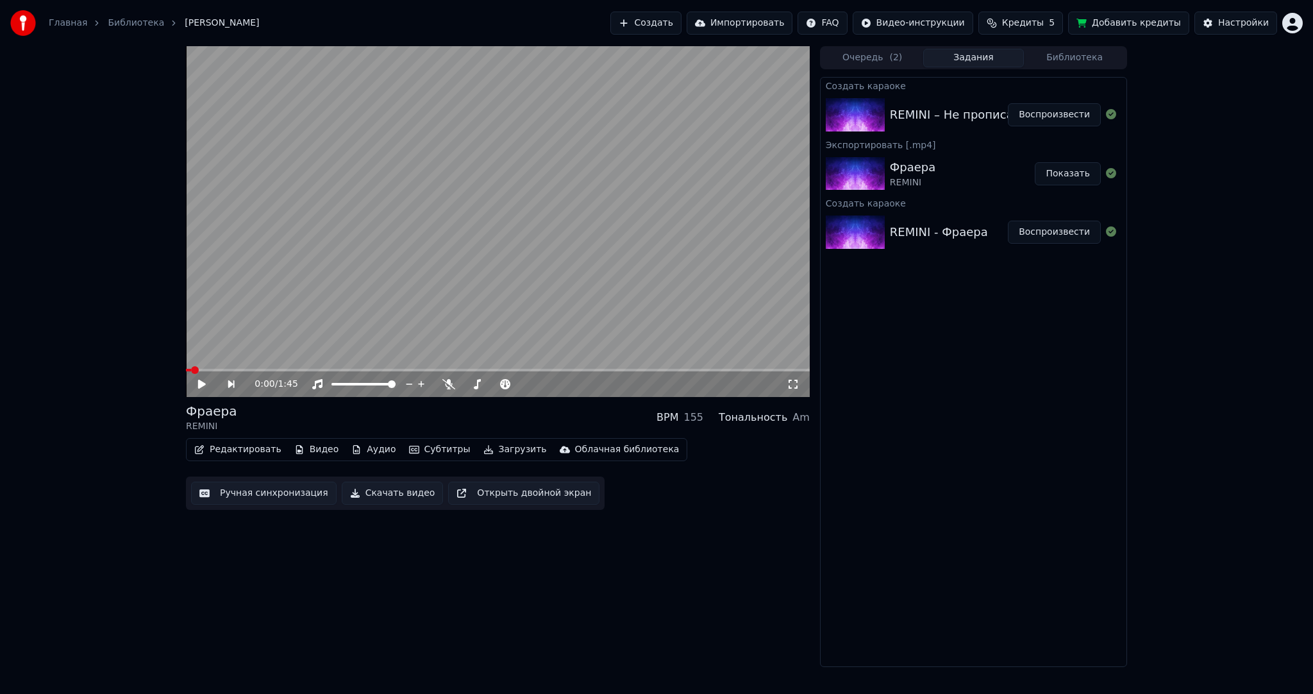
click at [1050, 119] on button "Воспроизвести" at bounding box center [1054, 114] width 93 height 23
click at [491, 249] on video at bounding box center [498, 221] width 624 height 351
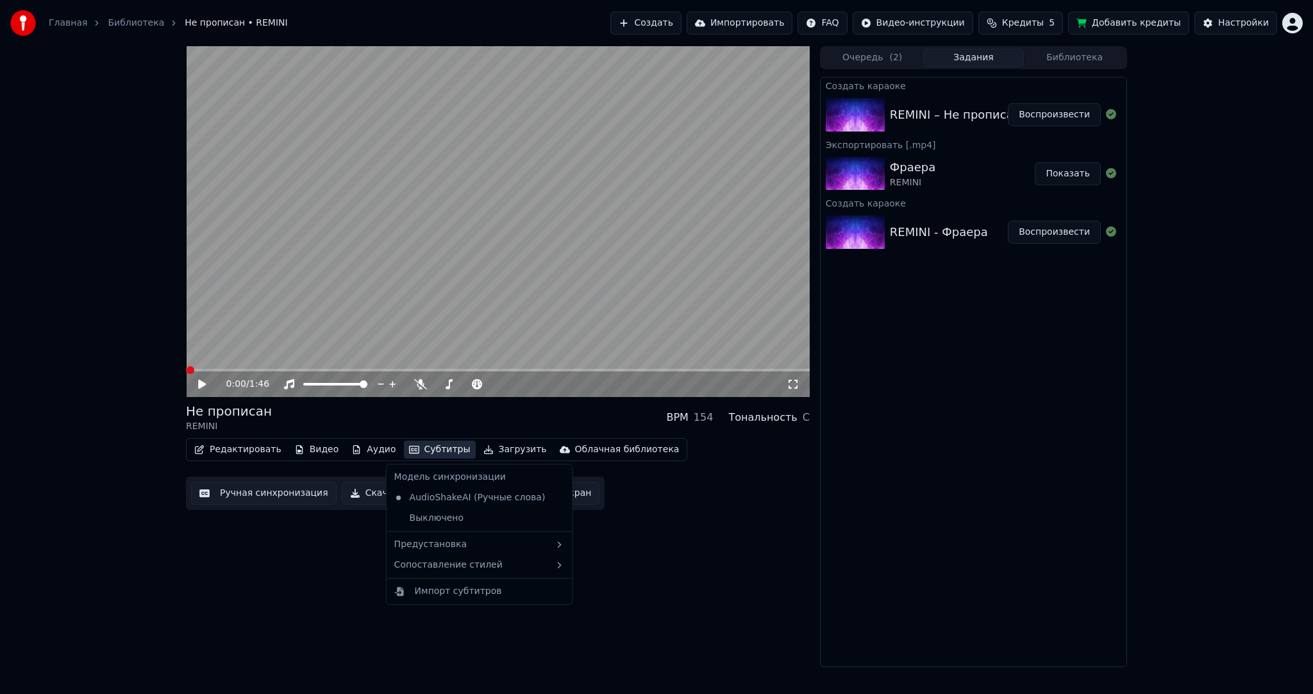
click at [434, 451] on button "Субтитры" at bounding box center [440, 450] width 72 height 18
click at [468, 552] on div "Предустановка" at bounding box center [479, 544] width 181 height 21
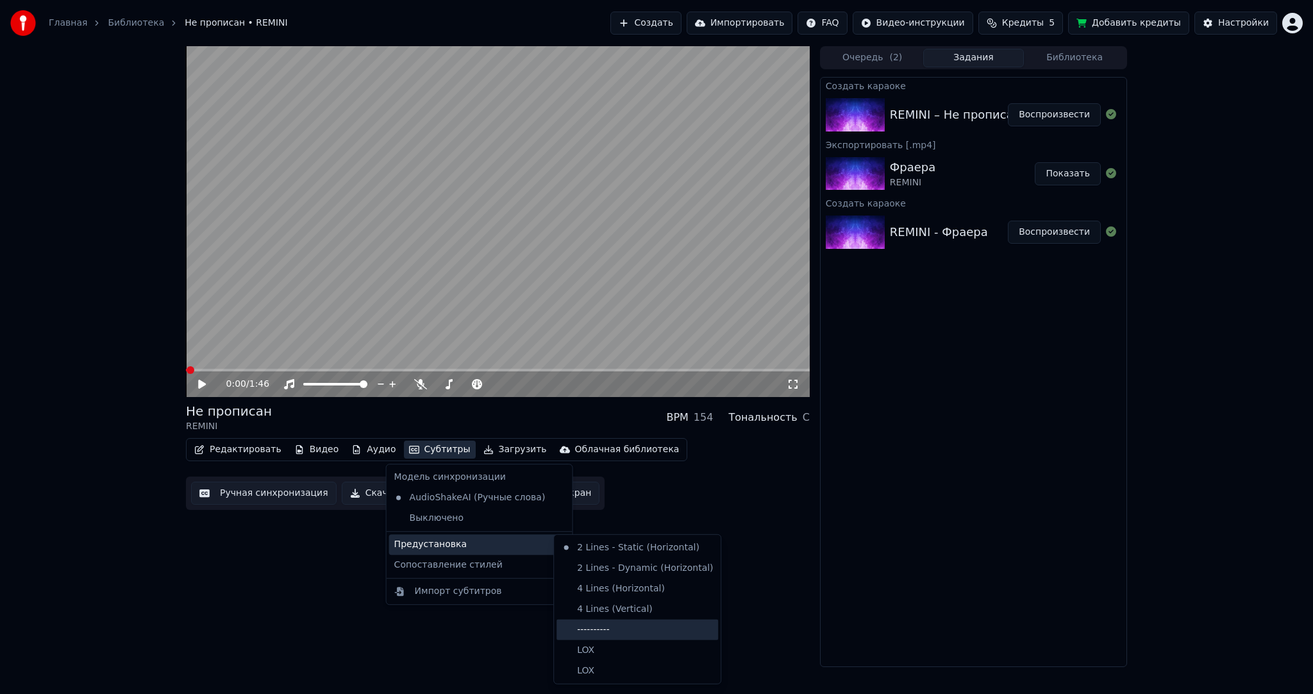
click at [626, 627] on div "----------" at bounding box center [638, 629] width 162 height 21
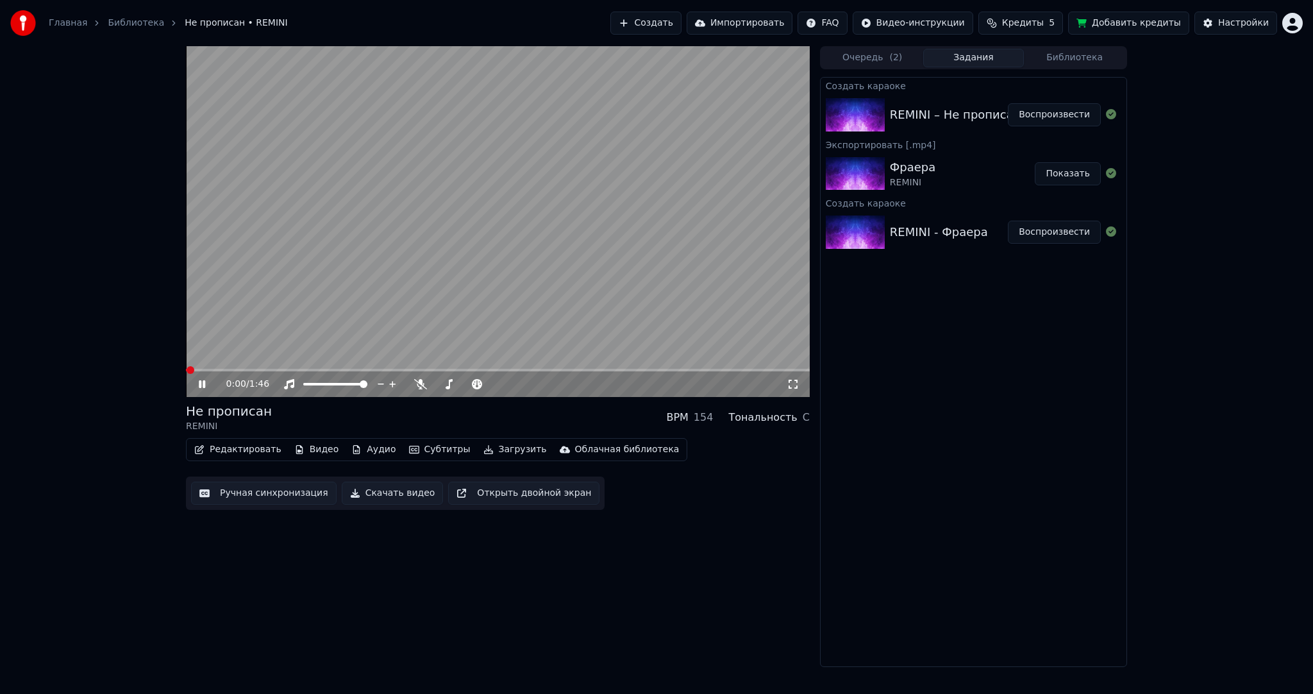
click at [281, 489] on button "Ручная синхронизация" at bounding box center [264, 493] width 146 height 23
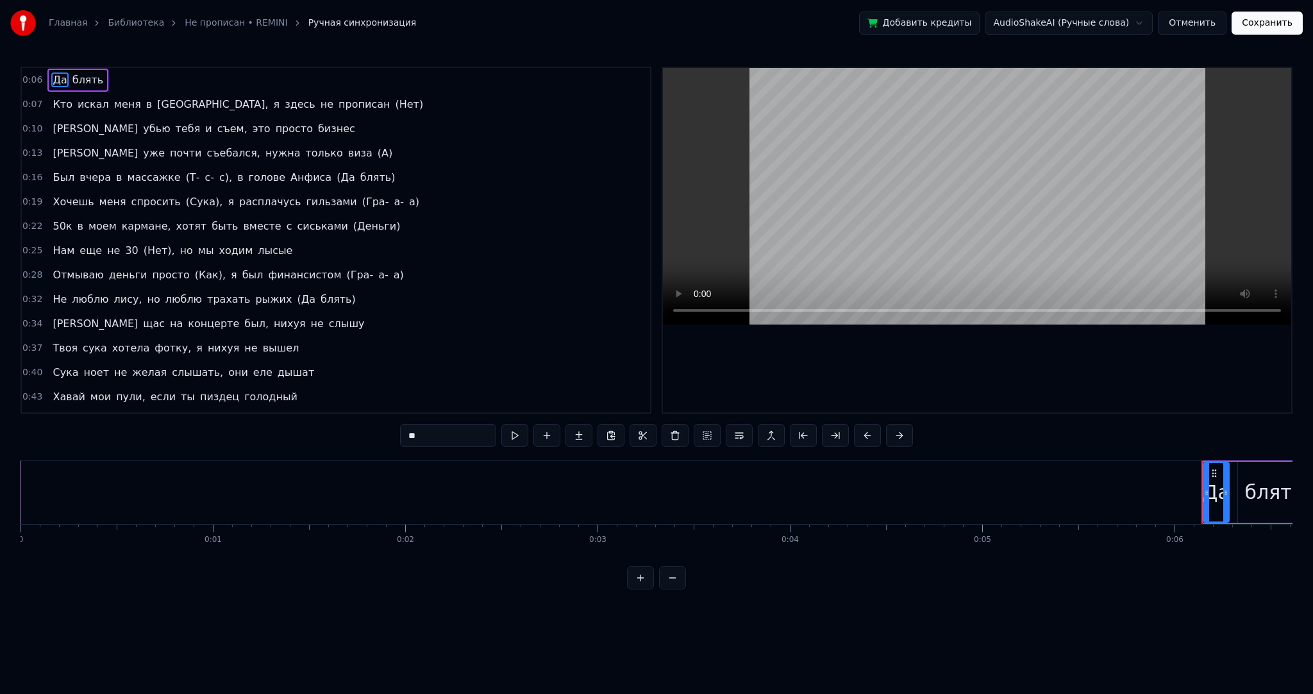
click at [965, 526] on div "Да блять Кто искал меня в [GEOGRAPHIC_DATA], я здесь не прописан (Нет) Я убью т…" at bounding box center [657, 508] width 1272 height 96
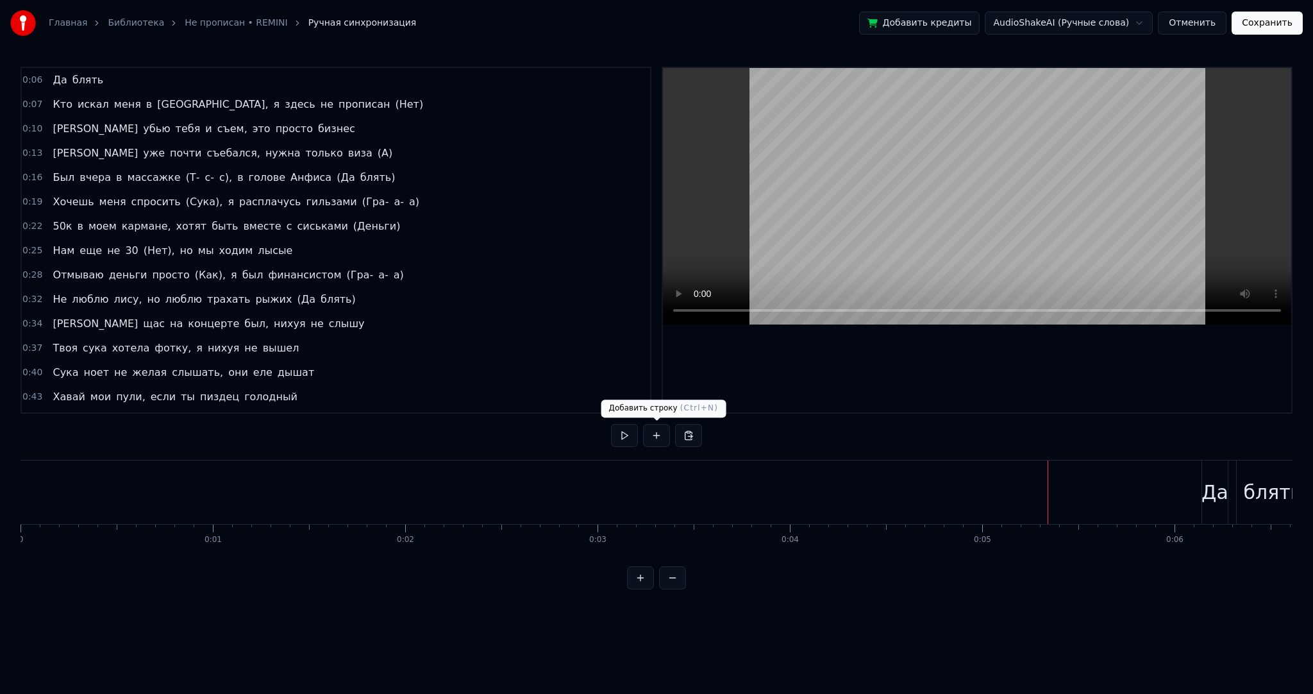
click at [623, 436] on button at bounding box center [624, 435] width 27 height 23
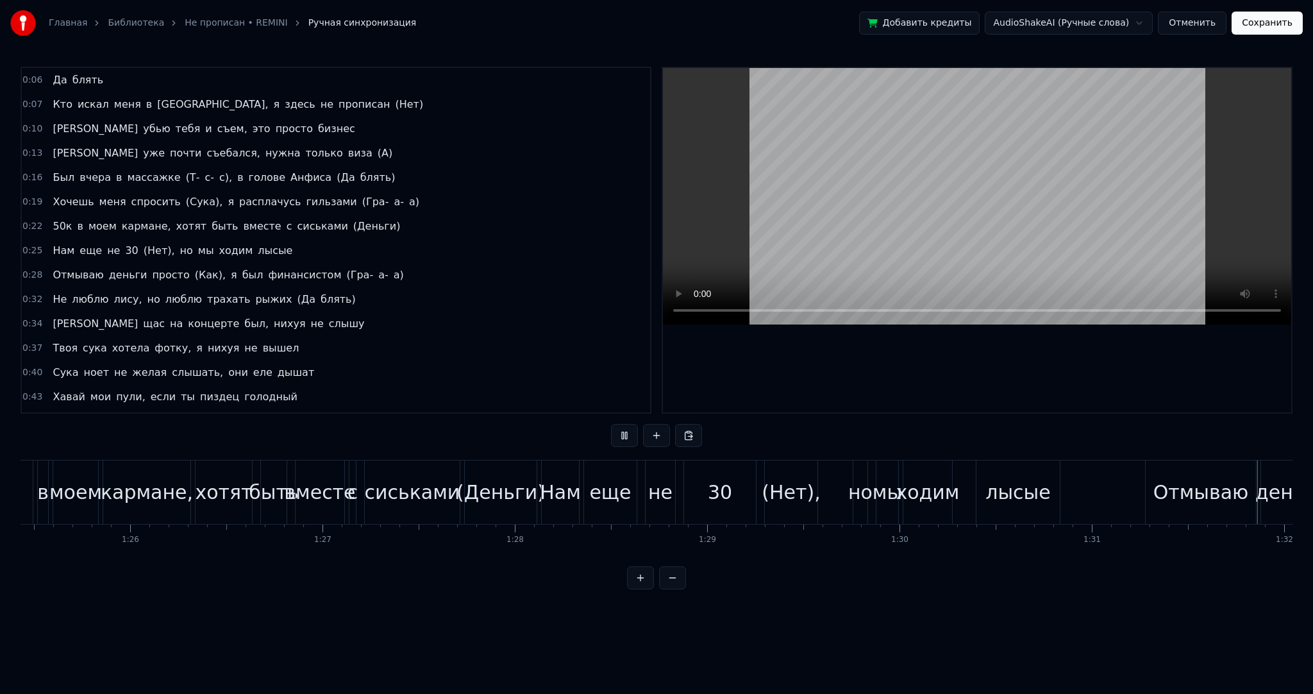
scroll to position [0, 17611]
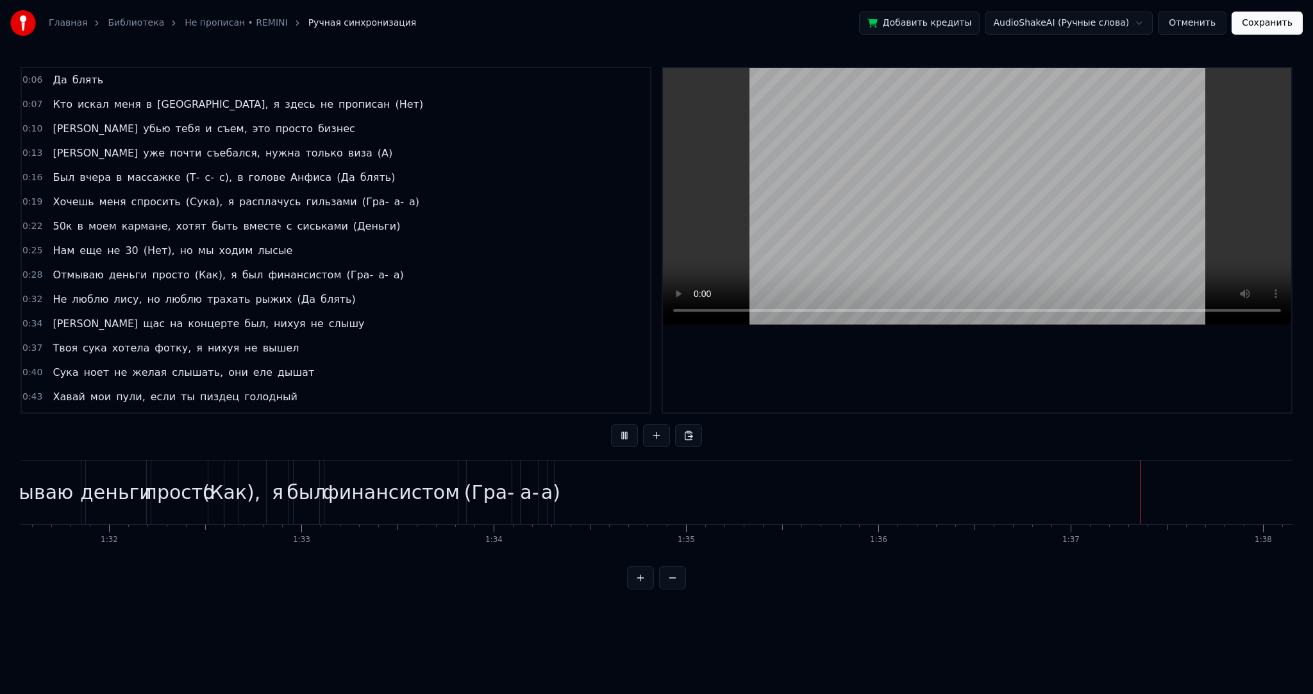
click at [1259, 28] on button "Сохранить" at bounding box center [1267, 23] width 71 height 23
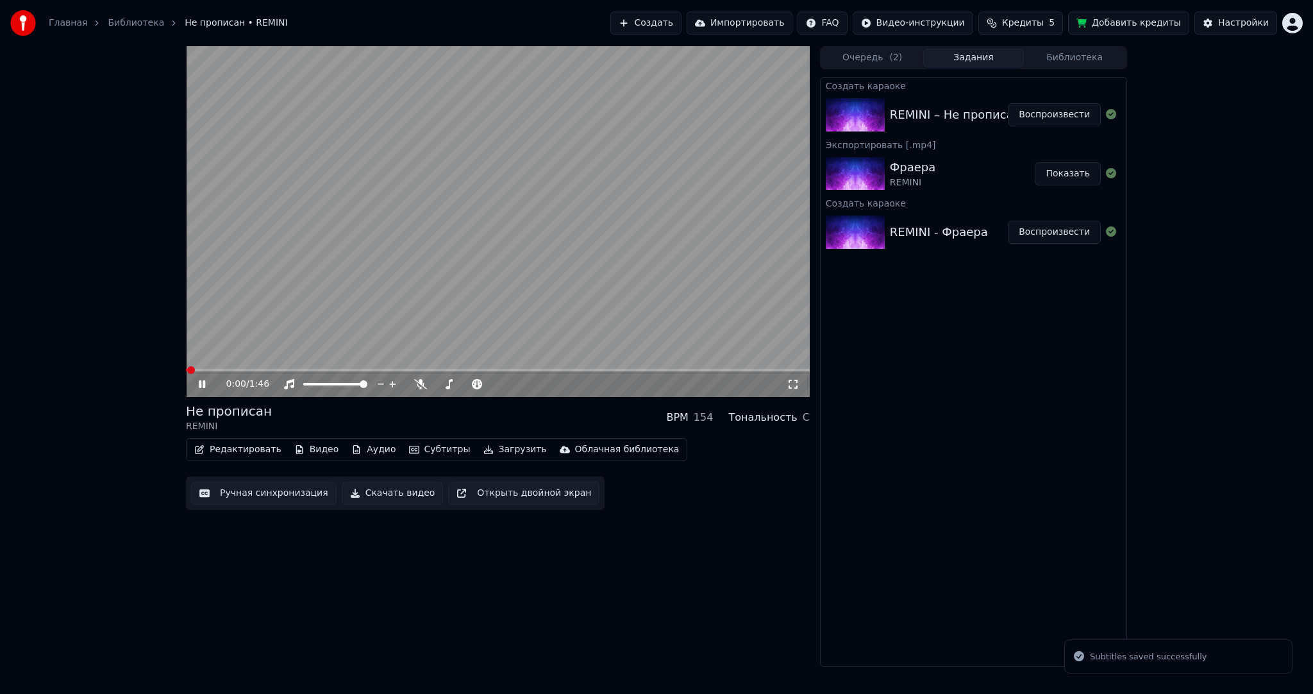
click at [481, 447] on button "Загрузить" at bounding box center [515, 450] width 74 height 18
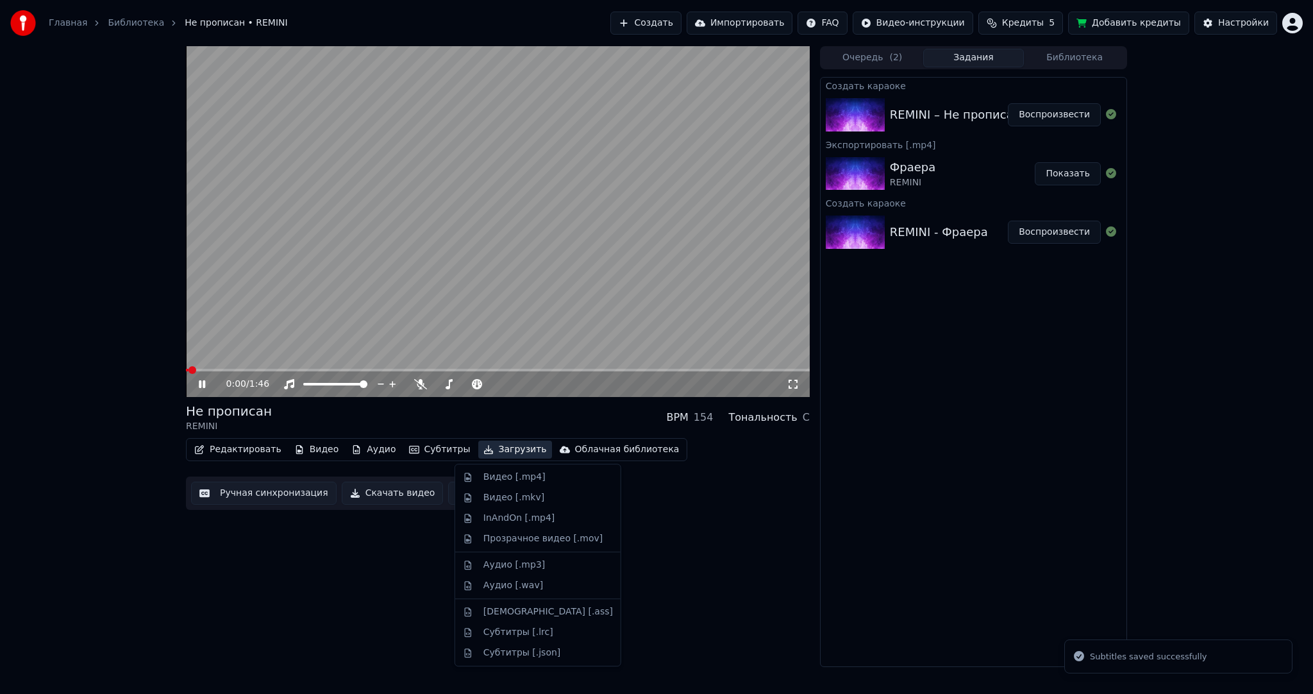
click at [487, 469] on div "Видео [.mp4]" at bounding box center [538, 477] width 160 height 21
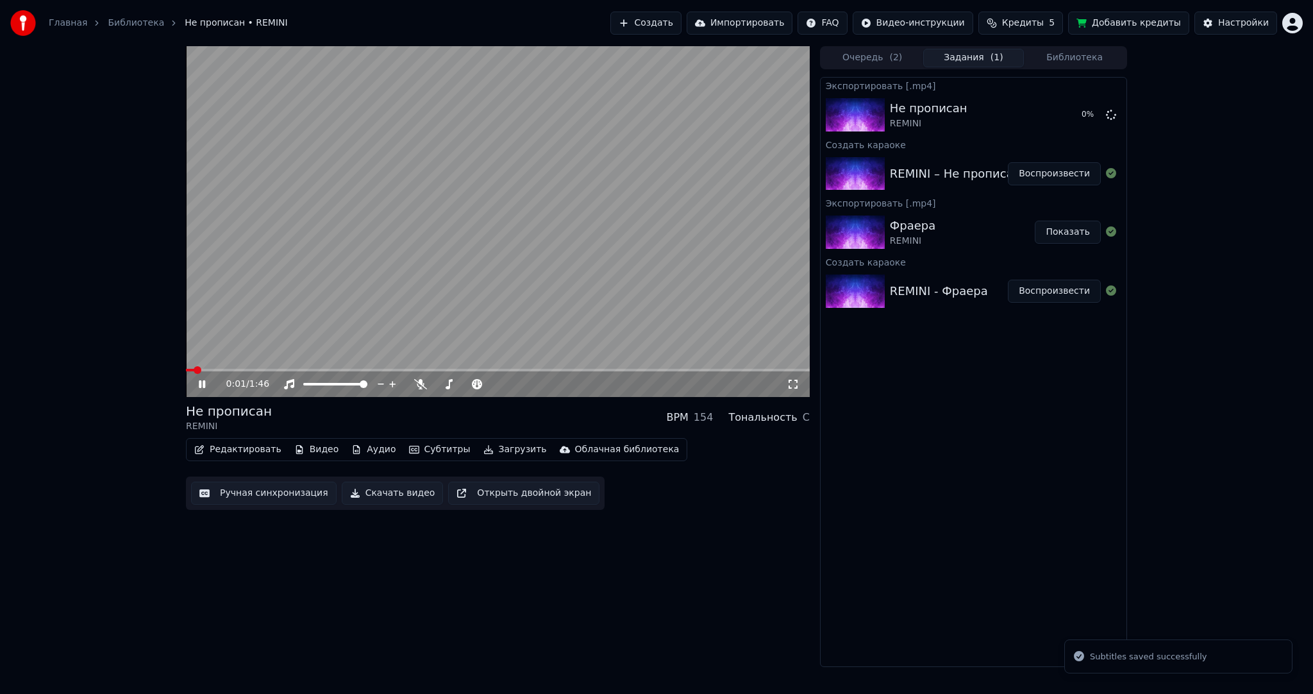
click at [335, 367] on video at bounding box center [498, 221] width 624 height 351
click at [358, 369] on span at bounding box center [498, 370] width 624 height 3
click at [1070, 115] on button "Показать" at bounding box center [1068, 114] width 66 height 23
